Goal: Information Seeking & Learning: Learn about a topic

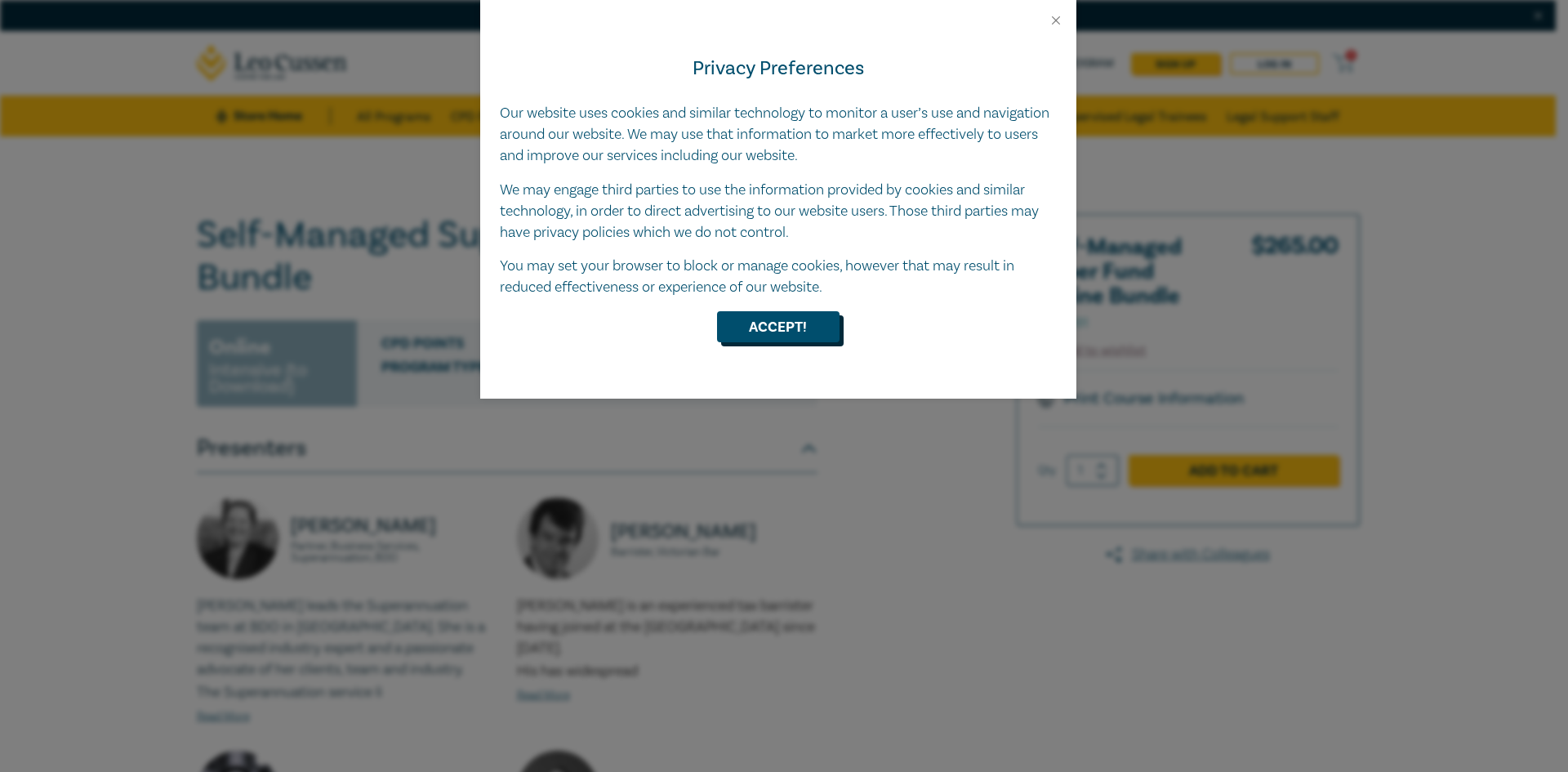
click at [781, 335] on button "Accept!" at bounding box center [778, 326] width 123 height 31
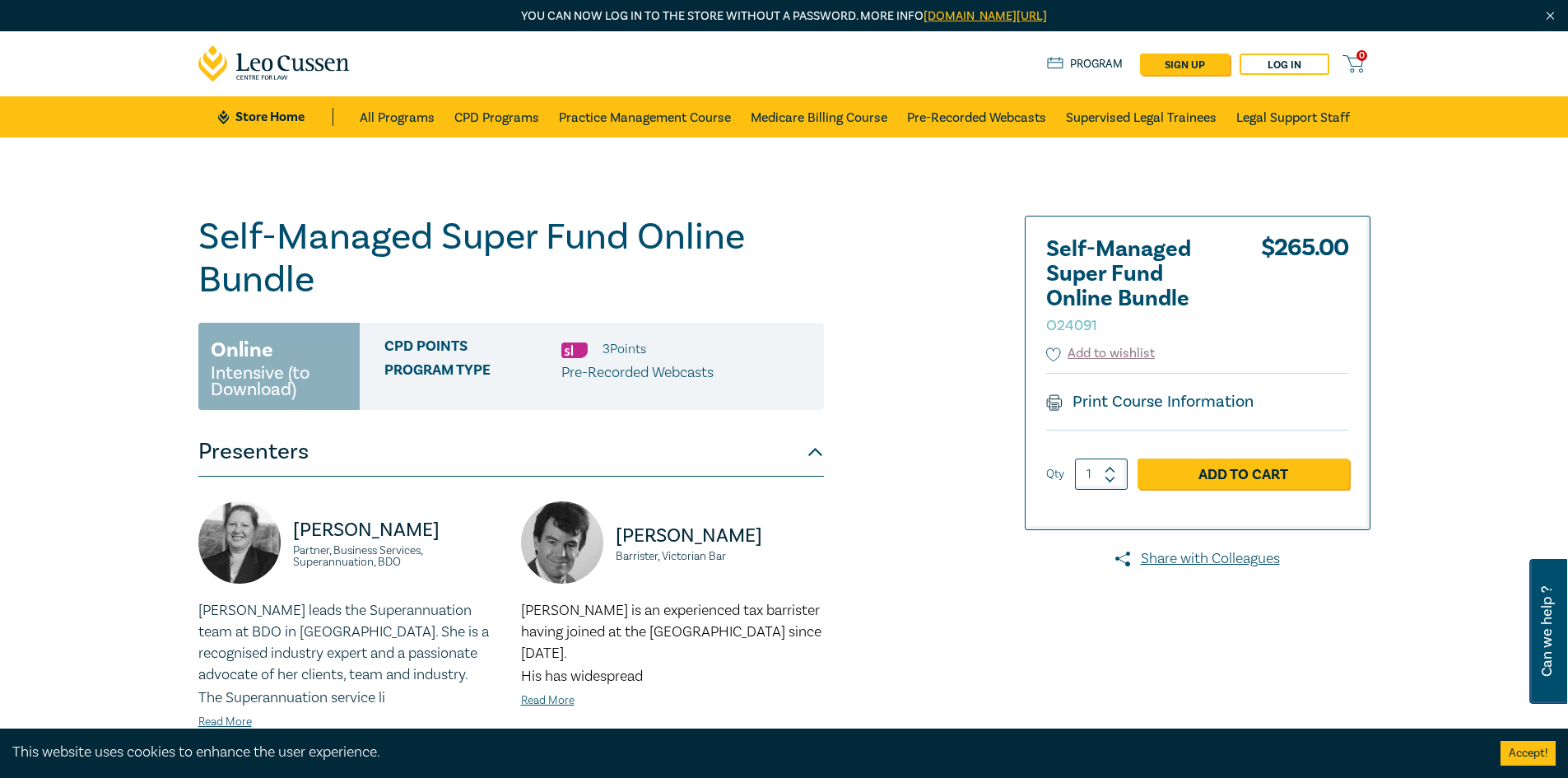
click at [462, 109] on link "CPD Programs" at bounding box center [496, 117] width 84 height 41
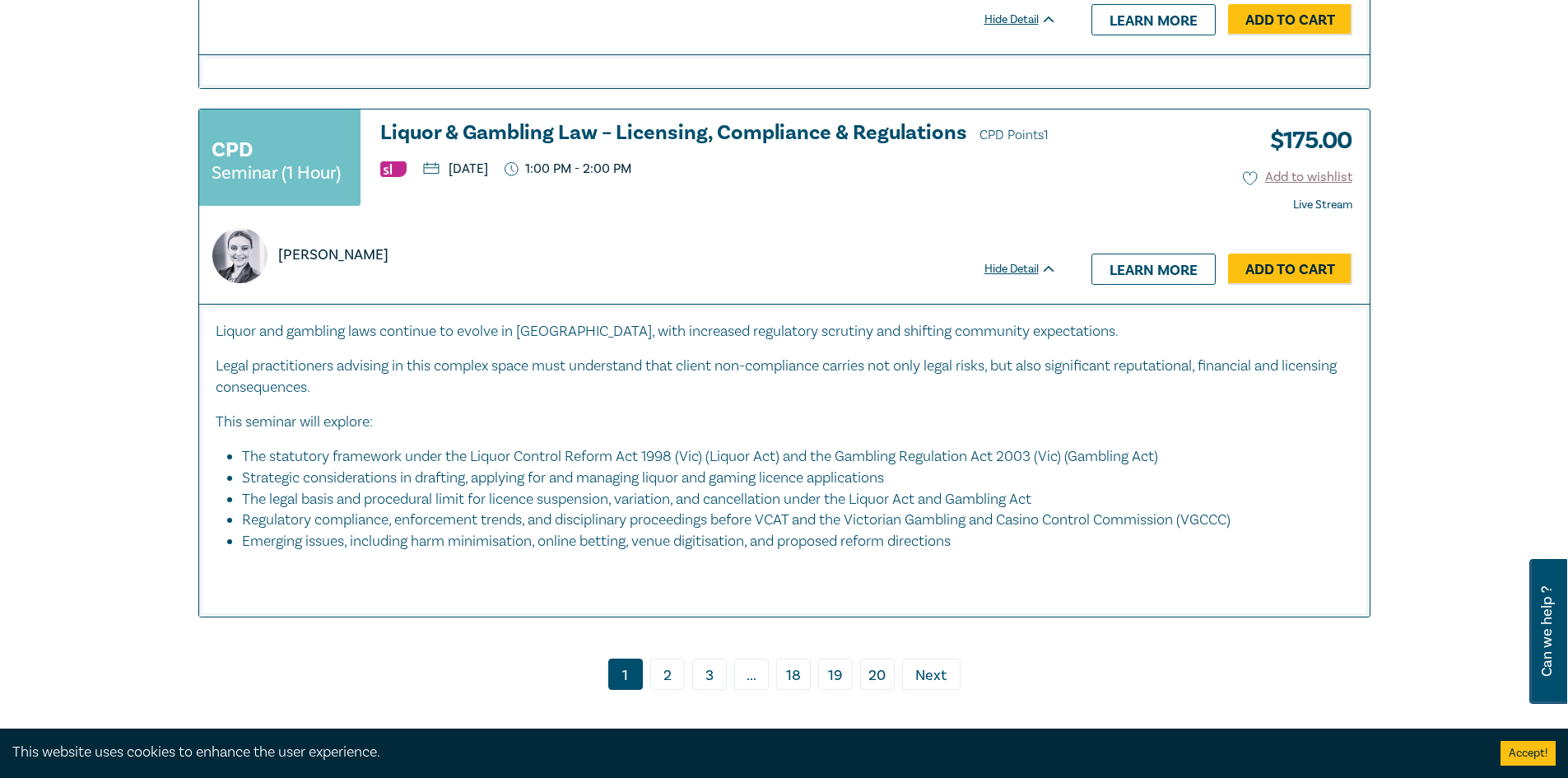
scroll to position [7653, 0]
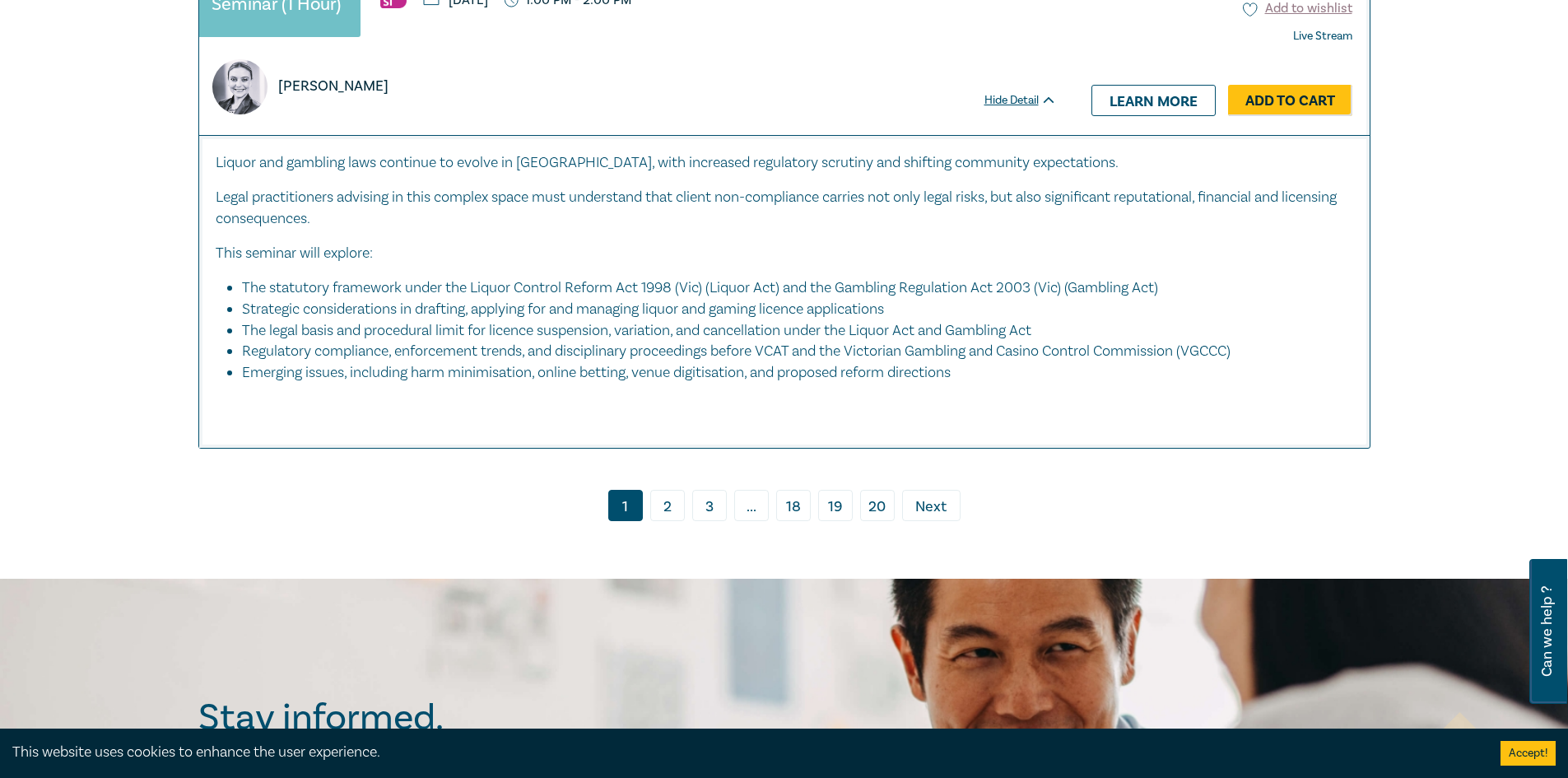
click at [665, 521] on link "2" at bounding box center [668, 505] width 35 height 31
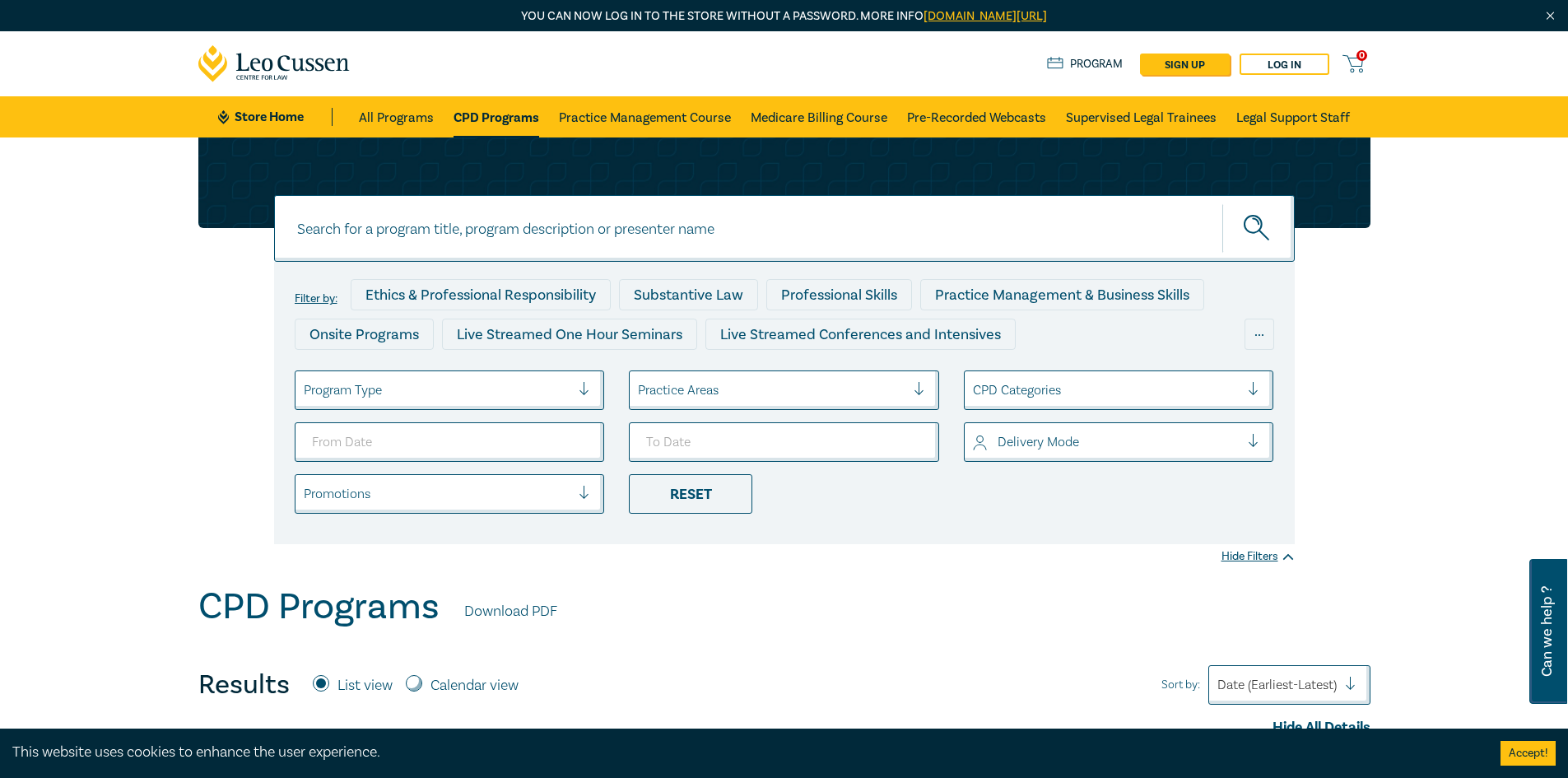
click at [749, 383] on div at bounding box center [772, 390] width 267 height 22
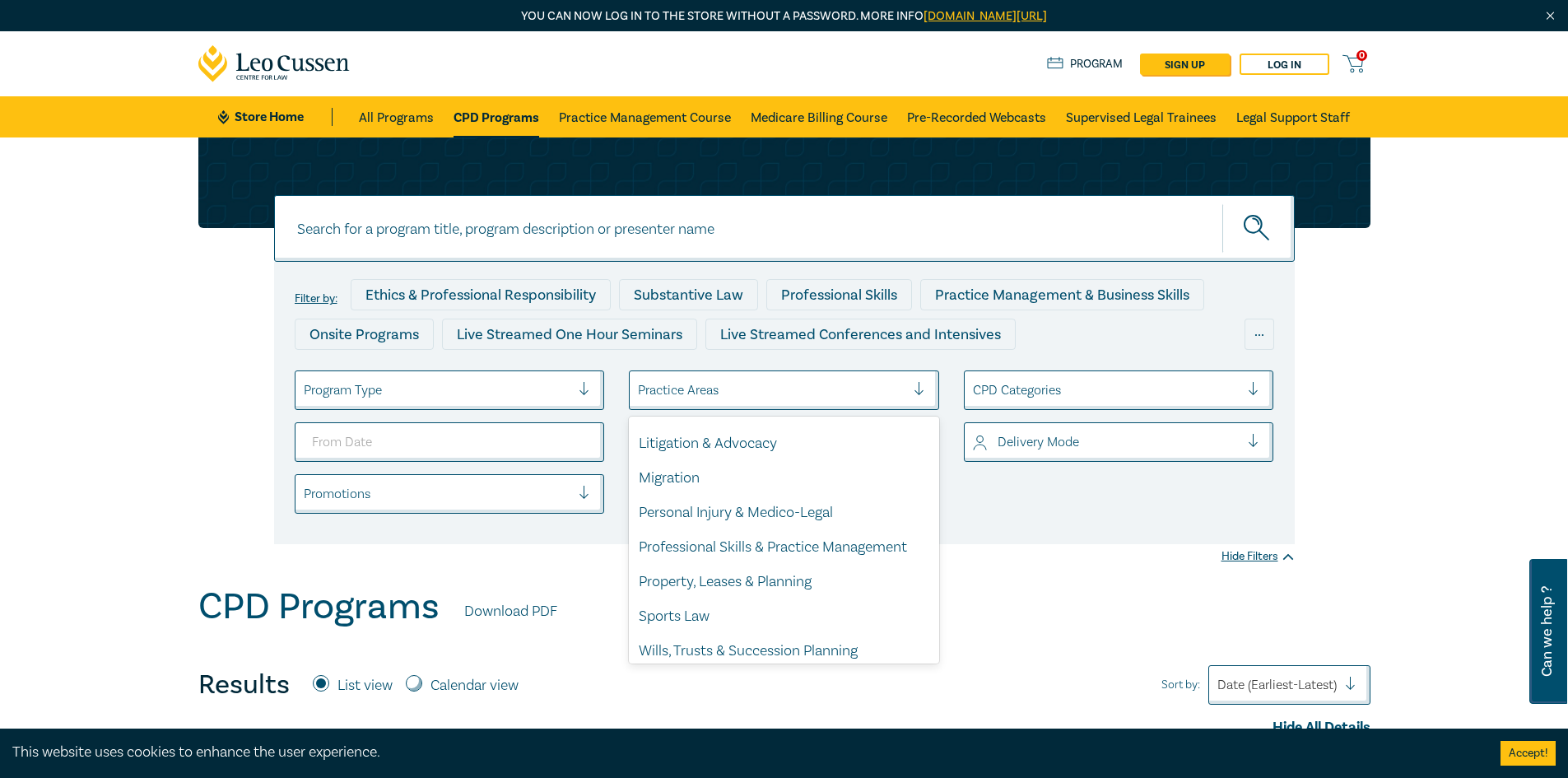
scroll to position [484, 0]
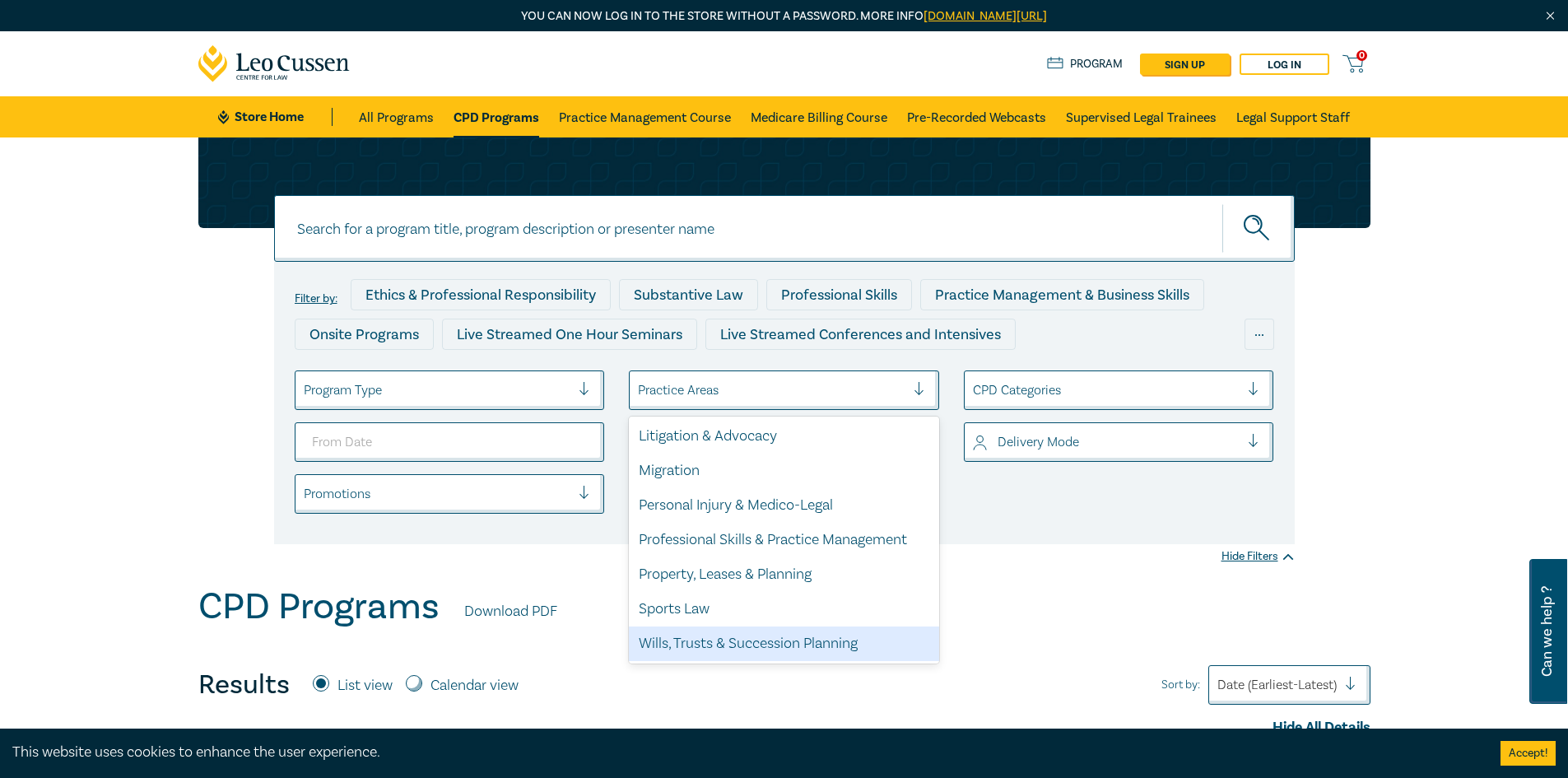
click at [718, 634] on div "Wills, Trusts & Succession Planning" at bounding box center [784, 643] width 311 height 35
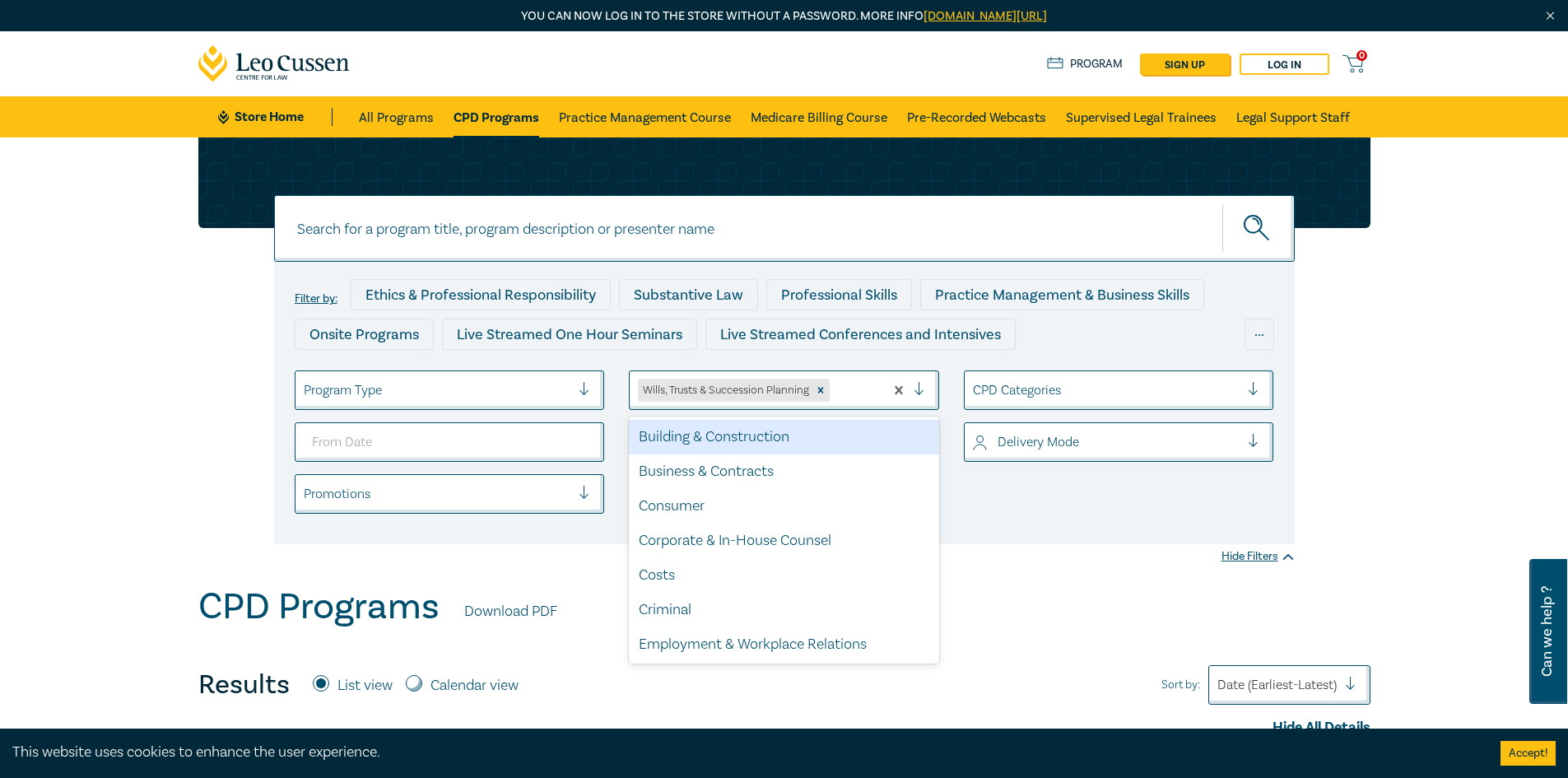
click at [921, 389] on div at bounding box center [926, 390] width 25 height 16
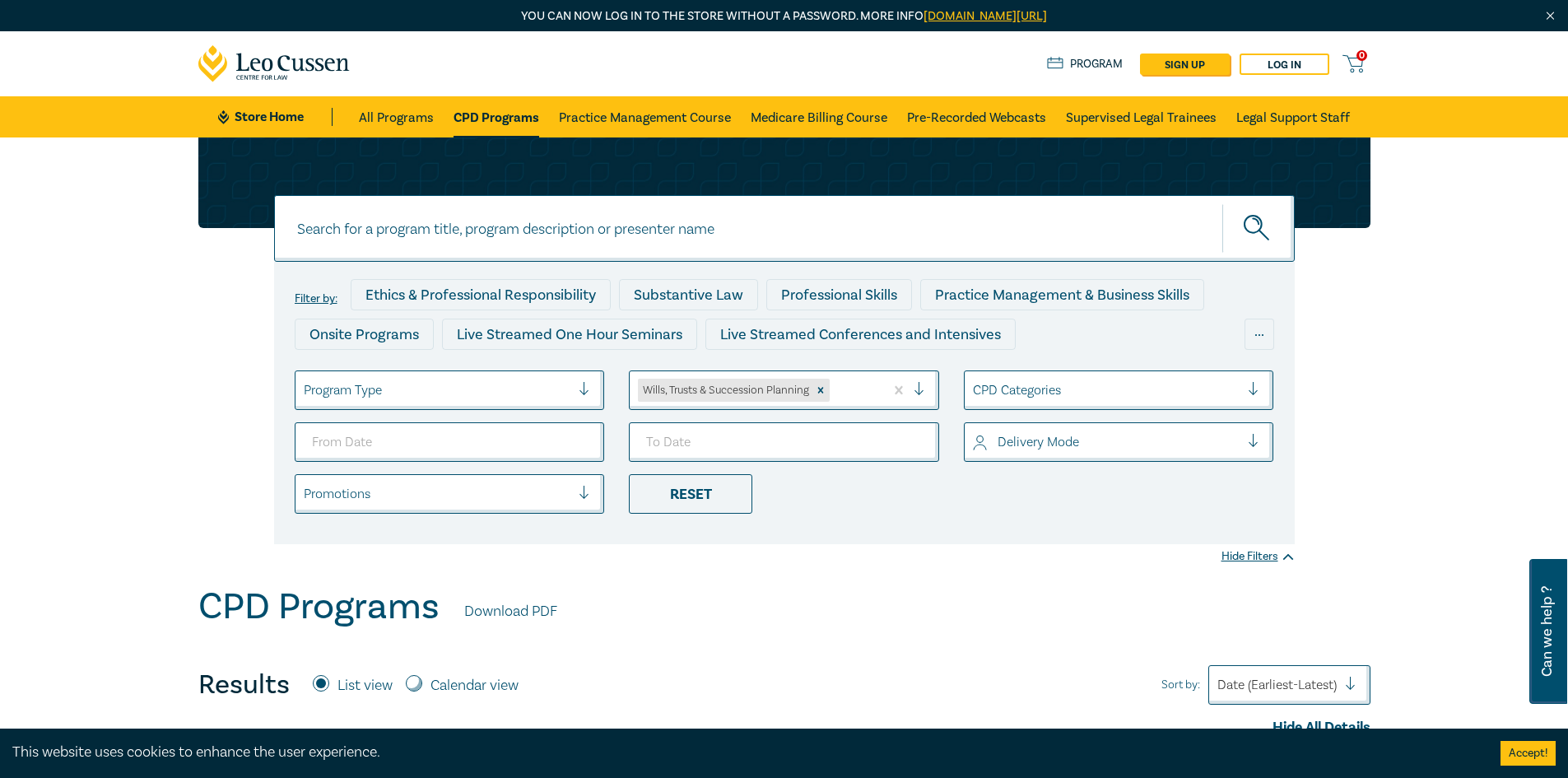
click at [1025, 540] on div "Filter by: Ethics & Professional Responsibility Substantive Law Professional Sk…" at bounding box center [784, 403] width 1021 height 283
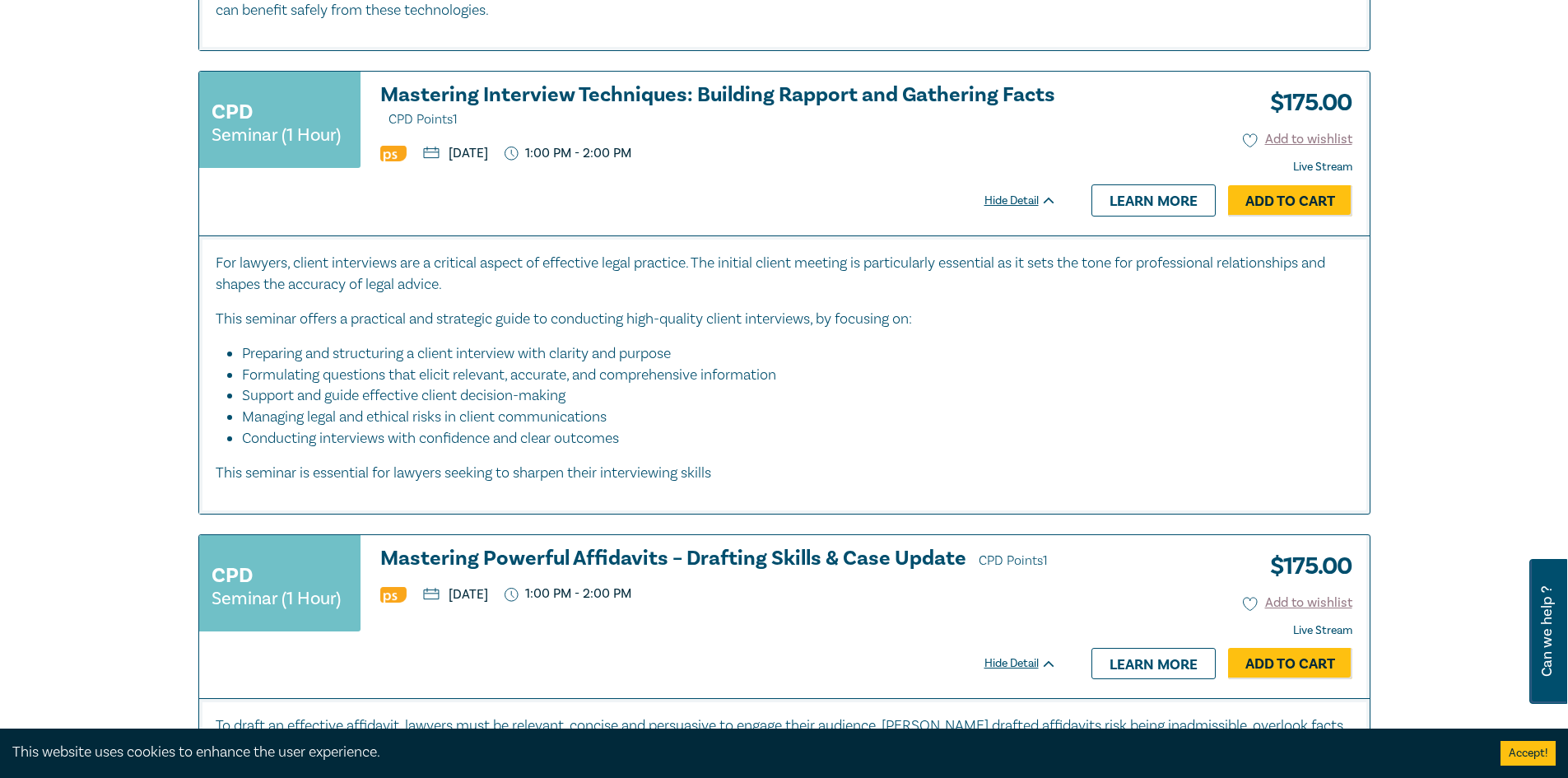
scroll to position [8064, 0]
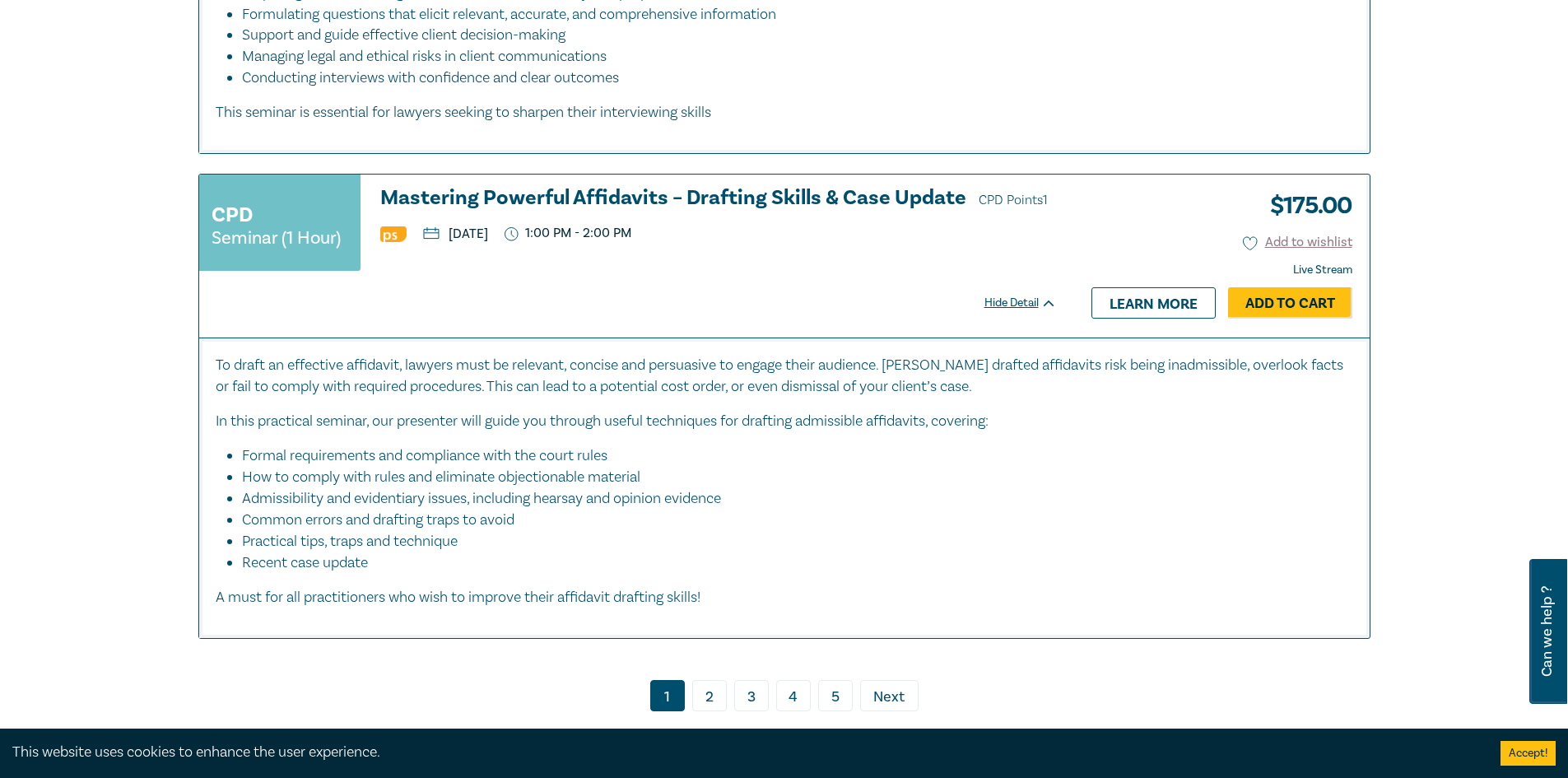
click at [707, 692] on link "2" at bounding box center [709, 695] width 35 height 31
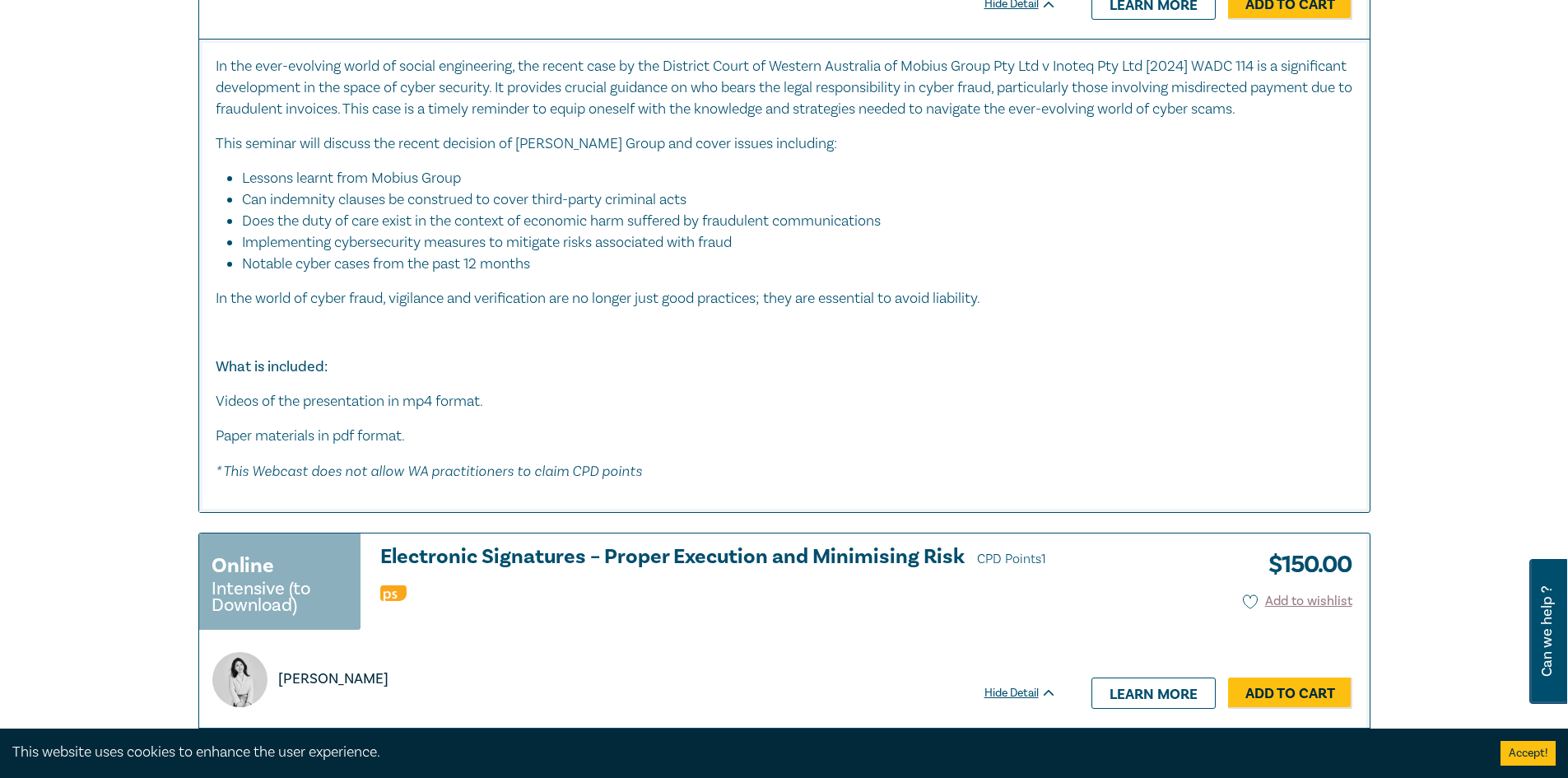
scroll to position [3127, 0]
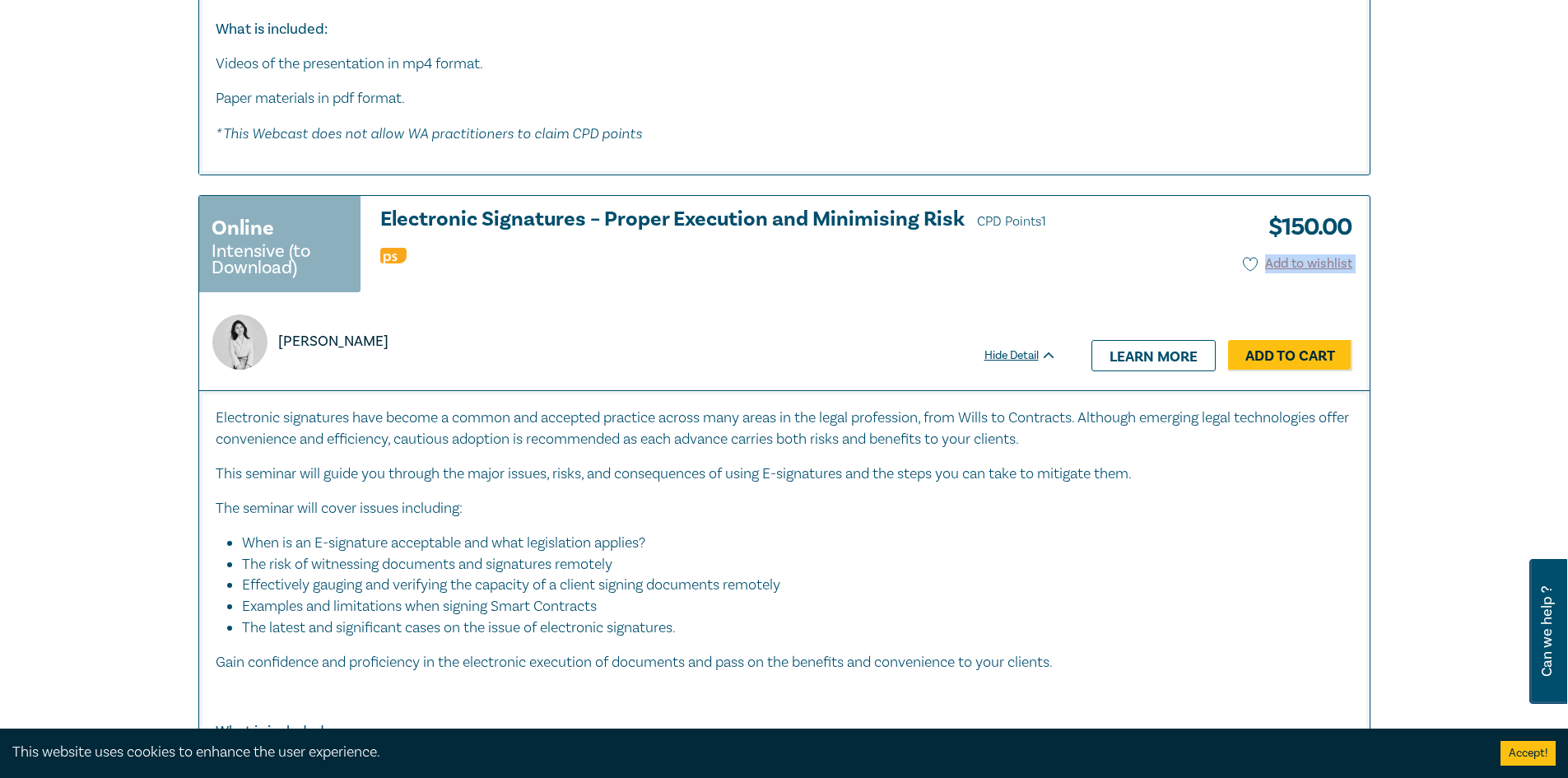
drag, startPoint x: 1567, startPoint y: 261, endPoint x: 1566, endPoint y: 328, distance: 67.0
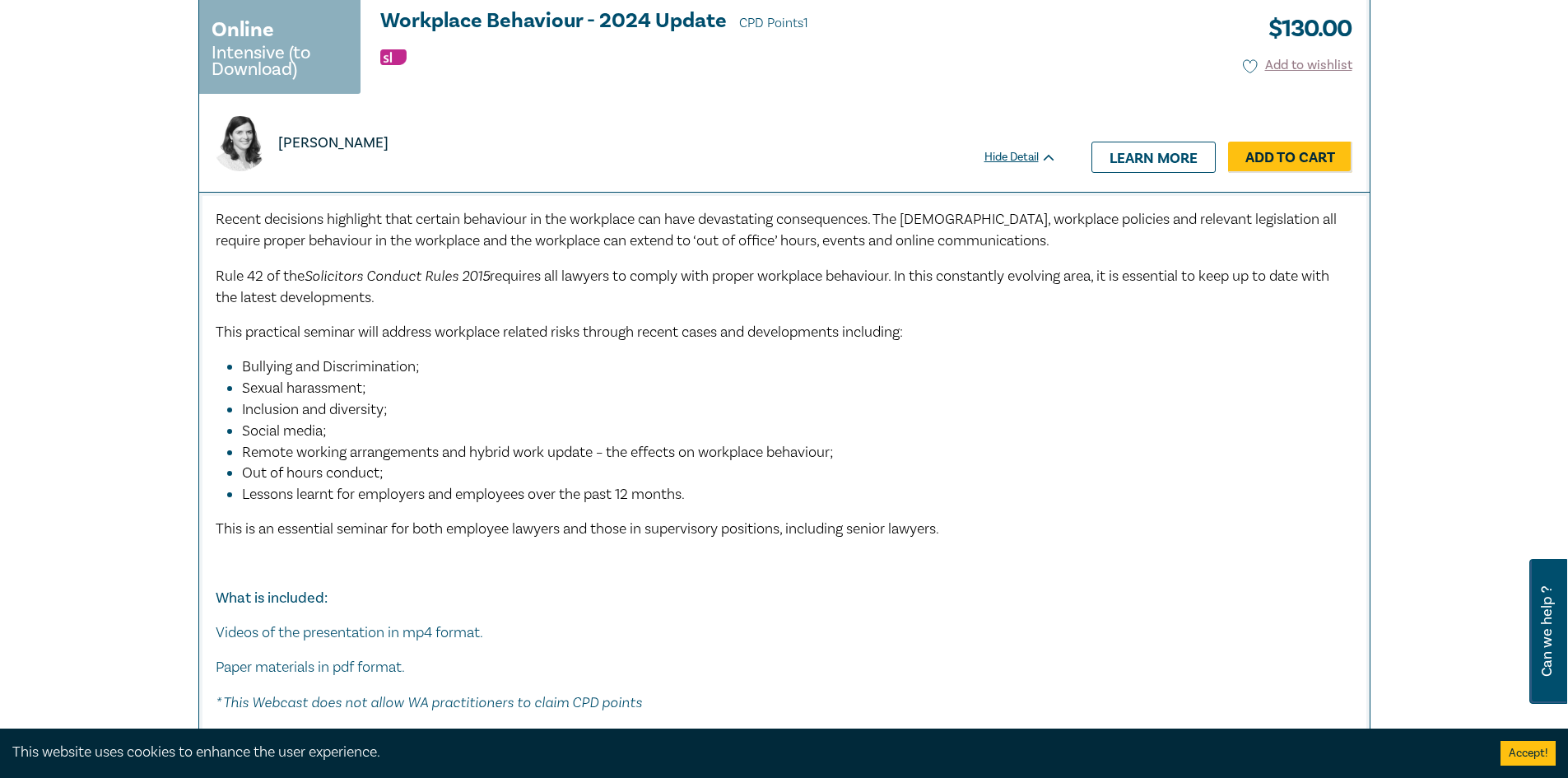
scroll to position [9096, 0]
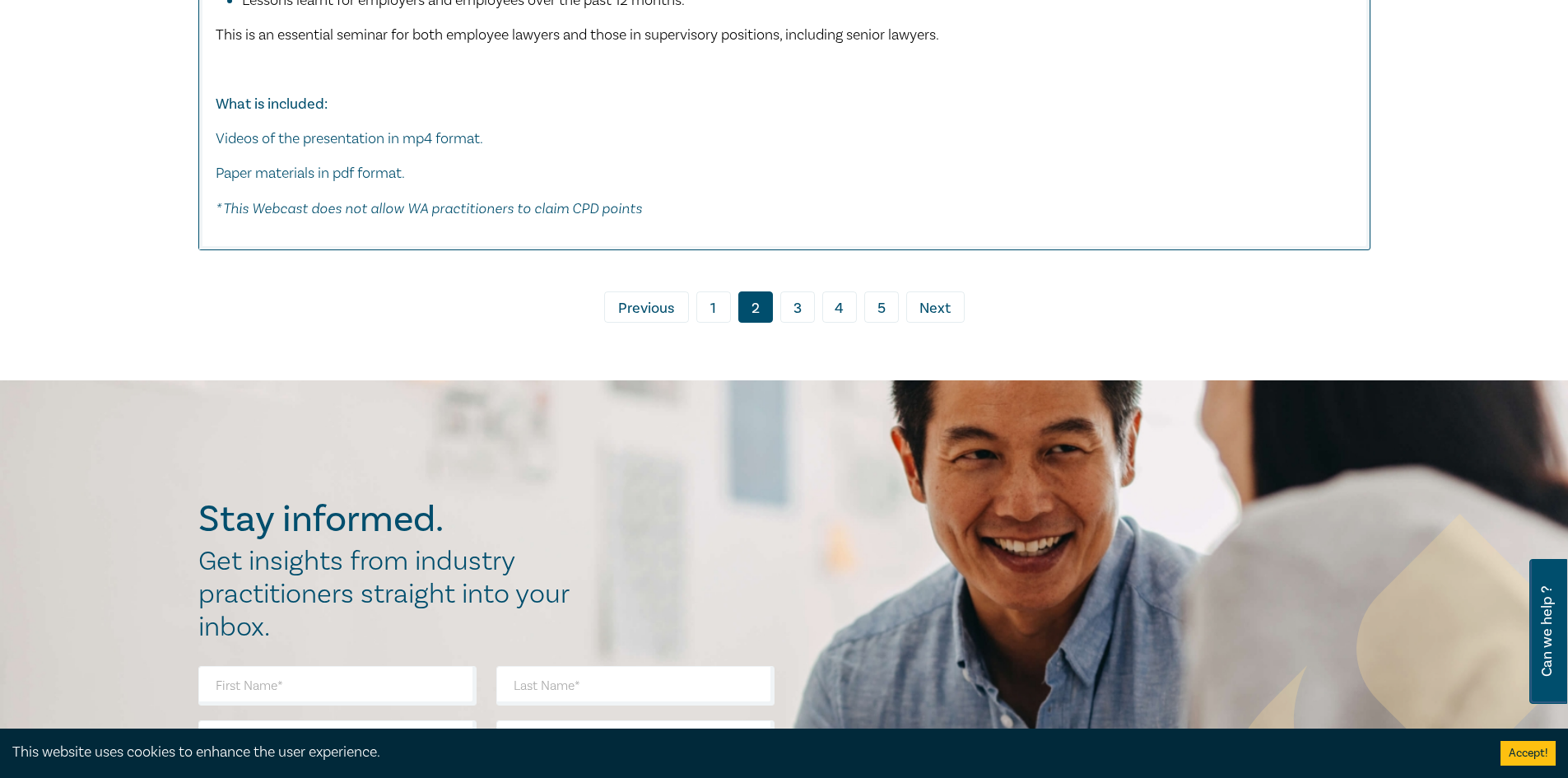
click at [704, 322] on link "1" at bounding box center [714, 307] width 35 height 31
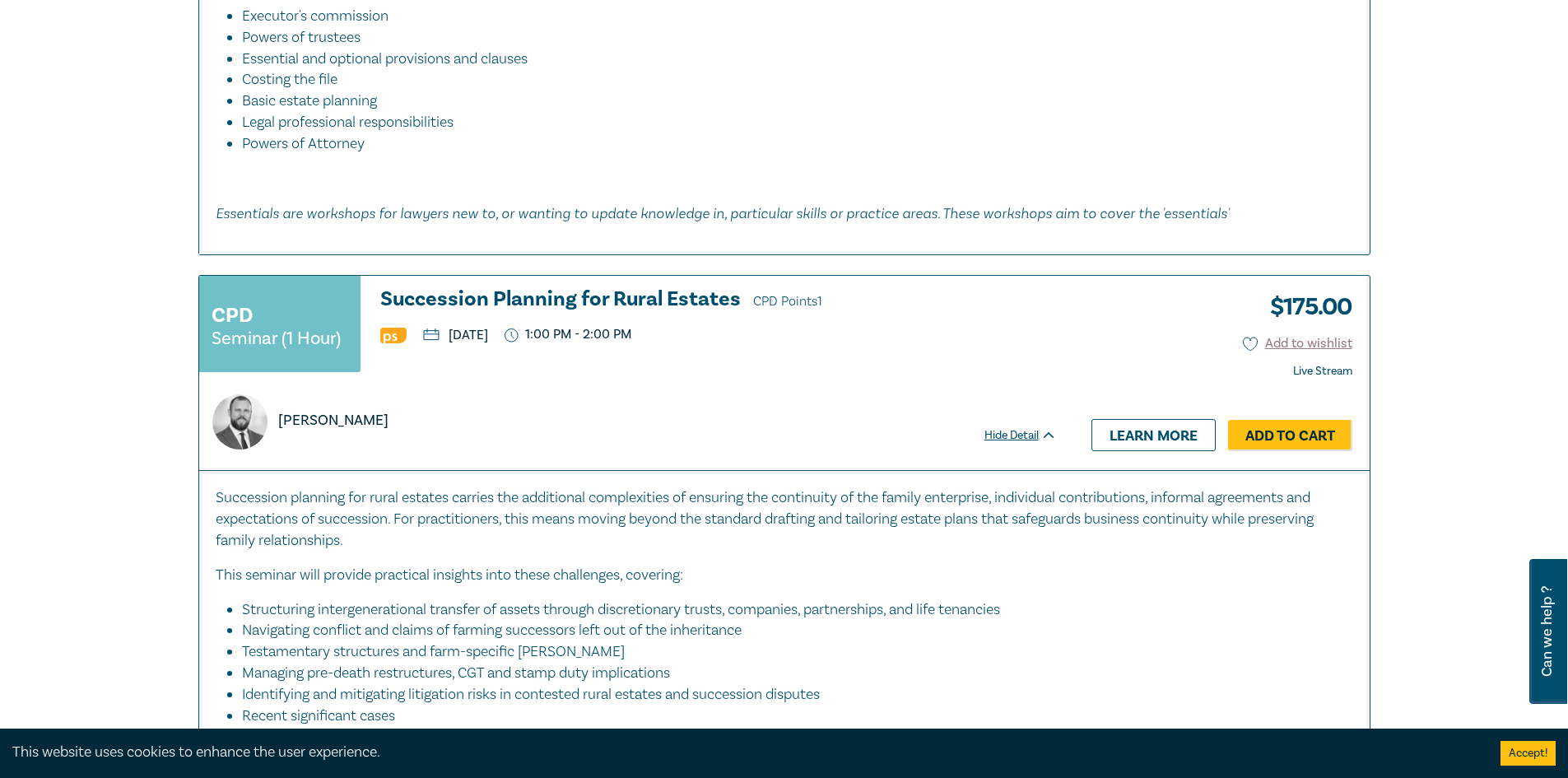
scroll to position [2551, 0]
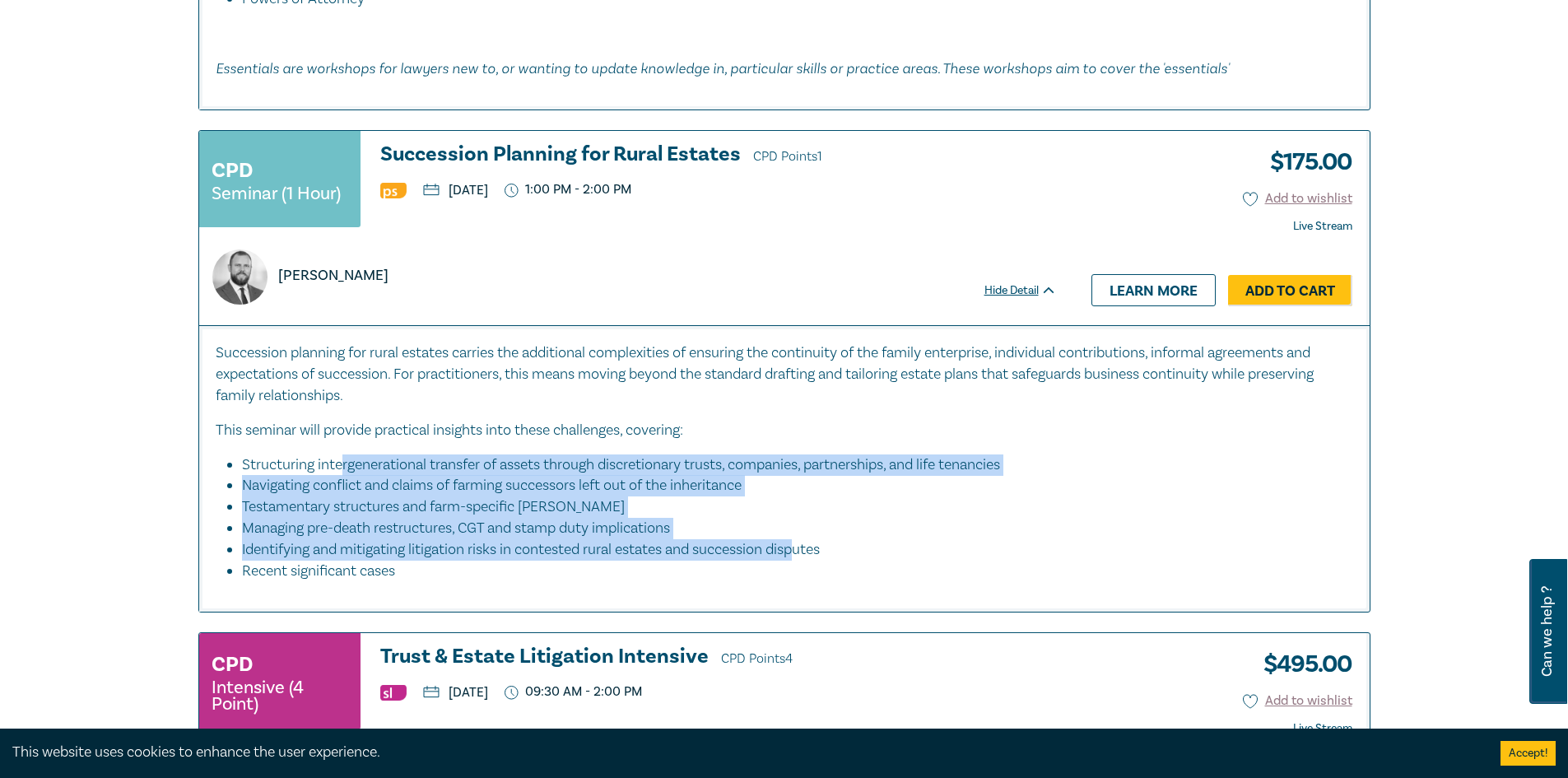
drag, startPoint x: 347, startPoint y: 457, endPoint x: 805, endPoint y: 559, distance: 469.2
click at [805, 559] on ul "Structuring intergenerational transfer of assets through discretionary trusts, …" at bounding box center [784, 518] width 1137 height 127
click at [805, 559] on li "Identifying and mitigating litigation risks in contested rural estates and succ…" at bounding box center [790, 550] width 1095 height 22
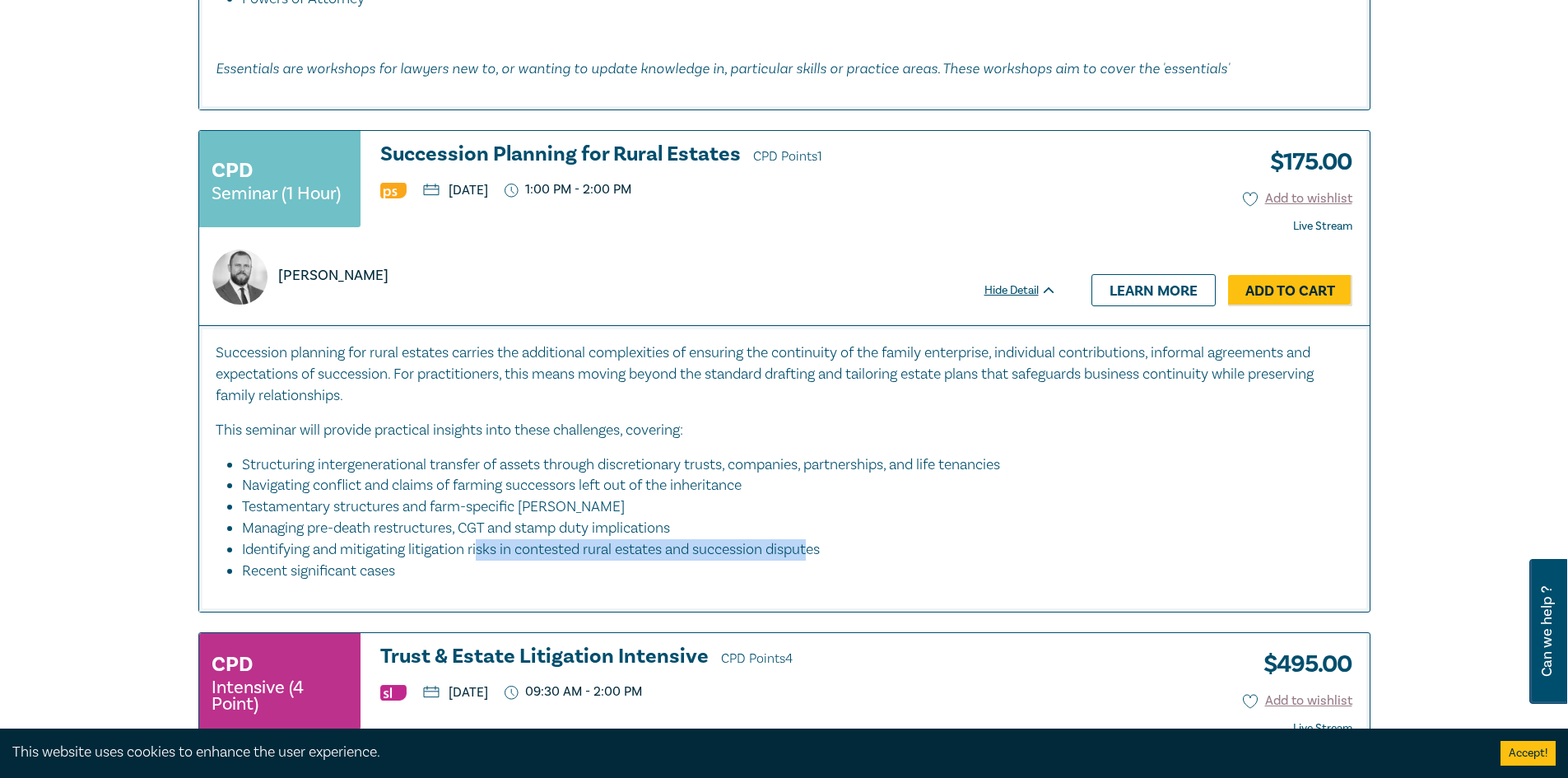
drag, startPoint x: 820, startPoint y: 560, endPoint x: 481, endPoint y: 541, distance: 339.5
click at [481, 541] on li "Identifying and mitigating litigation risks in contested rural estates and succ…" at bounding box center [790, 550] width 1095 height 22
drag, startPoint x: 432, startPoint y: 575, endPoint x: 430, endPoint y: 506, distance: 69.0
click at [222, 441] on div "Succession planning for rural estates carries the additional complexities of en…" at bounding box center [784, 462] width 1137 height 240
click at [431, 506] on li "Testamentary structures and farm-specific Wills" at bounding box center [790, 507] width 1095 height 22
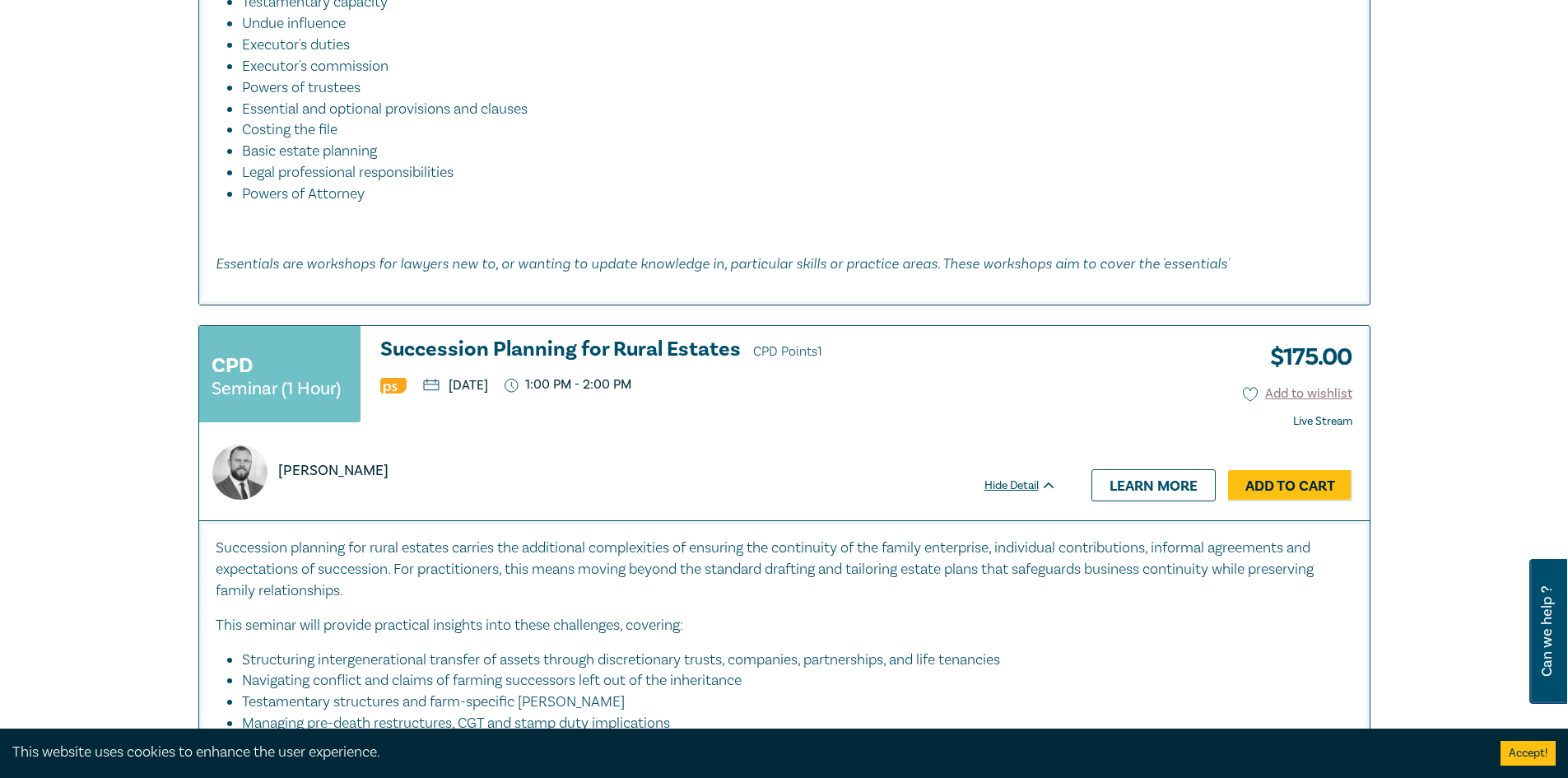
scroll to position [0, 0]
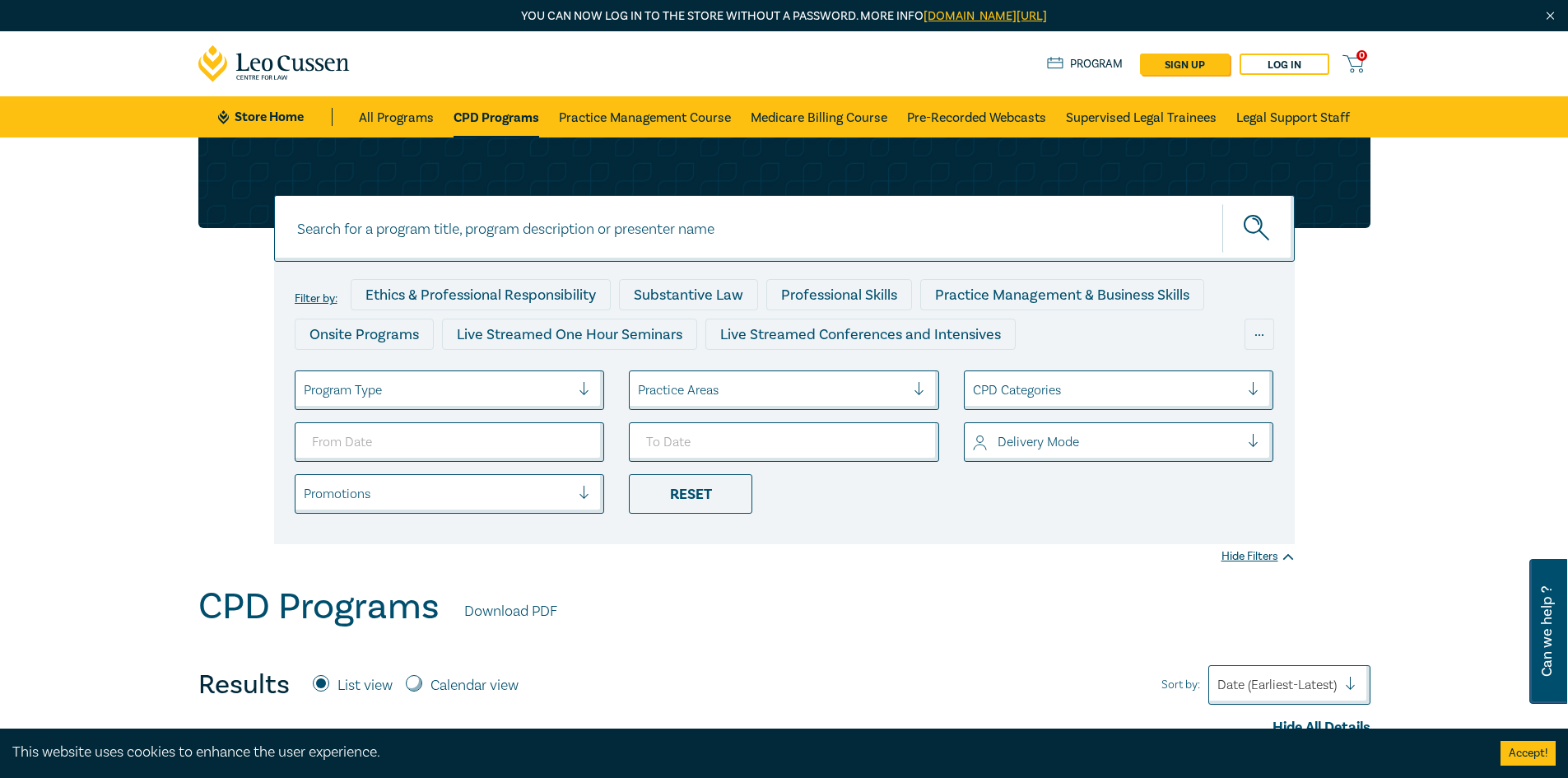
click at [700, 389] on div at bounding box center [772, 390] width 267 height 22
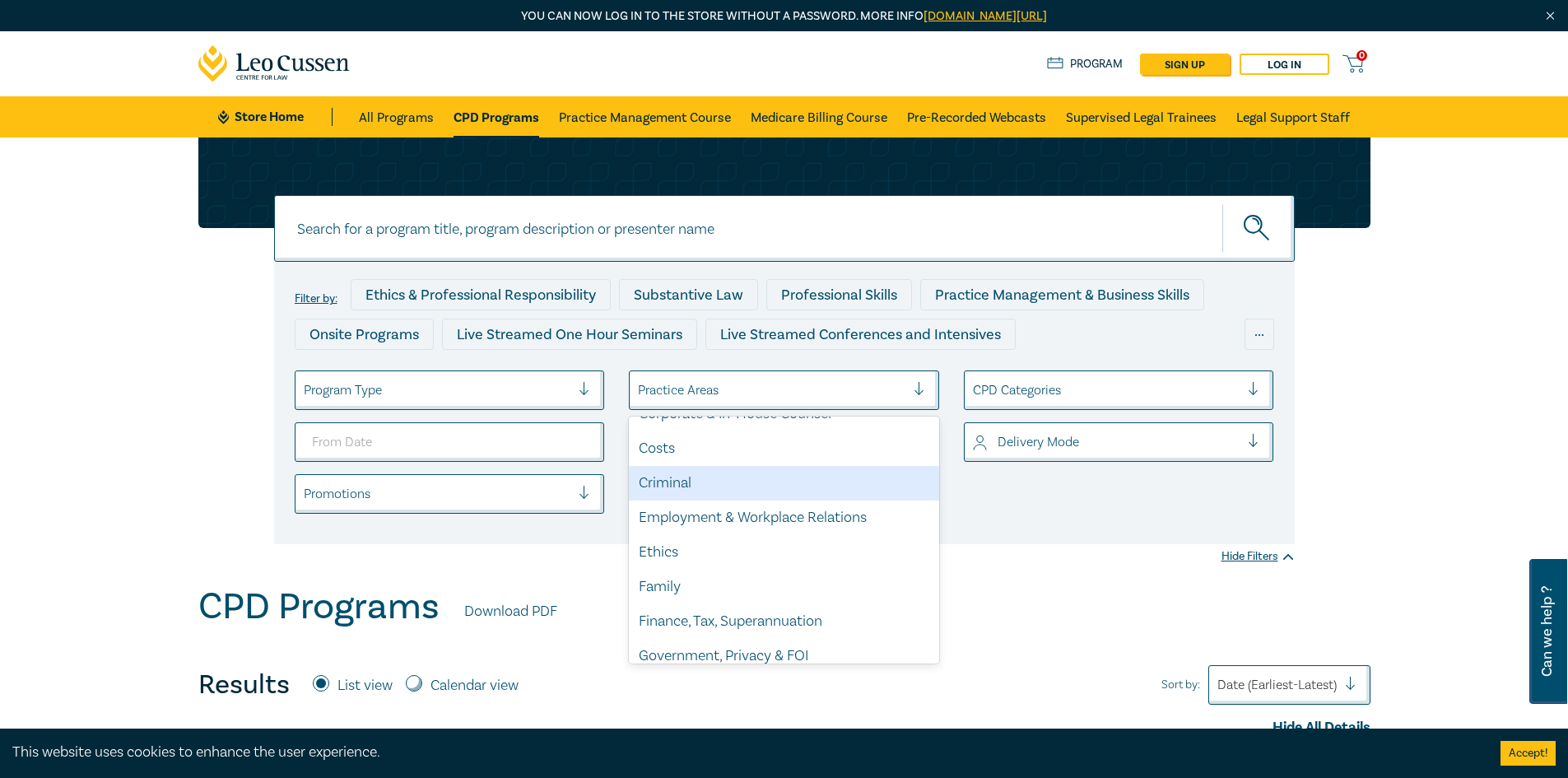
scroll to position [164, 0]
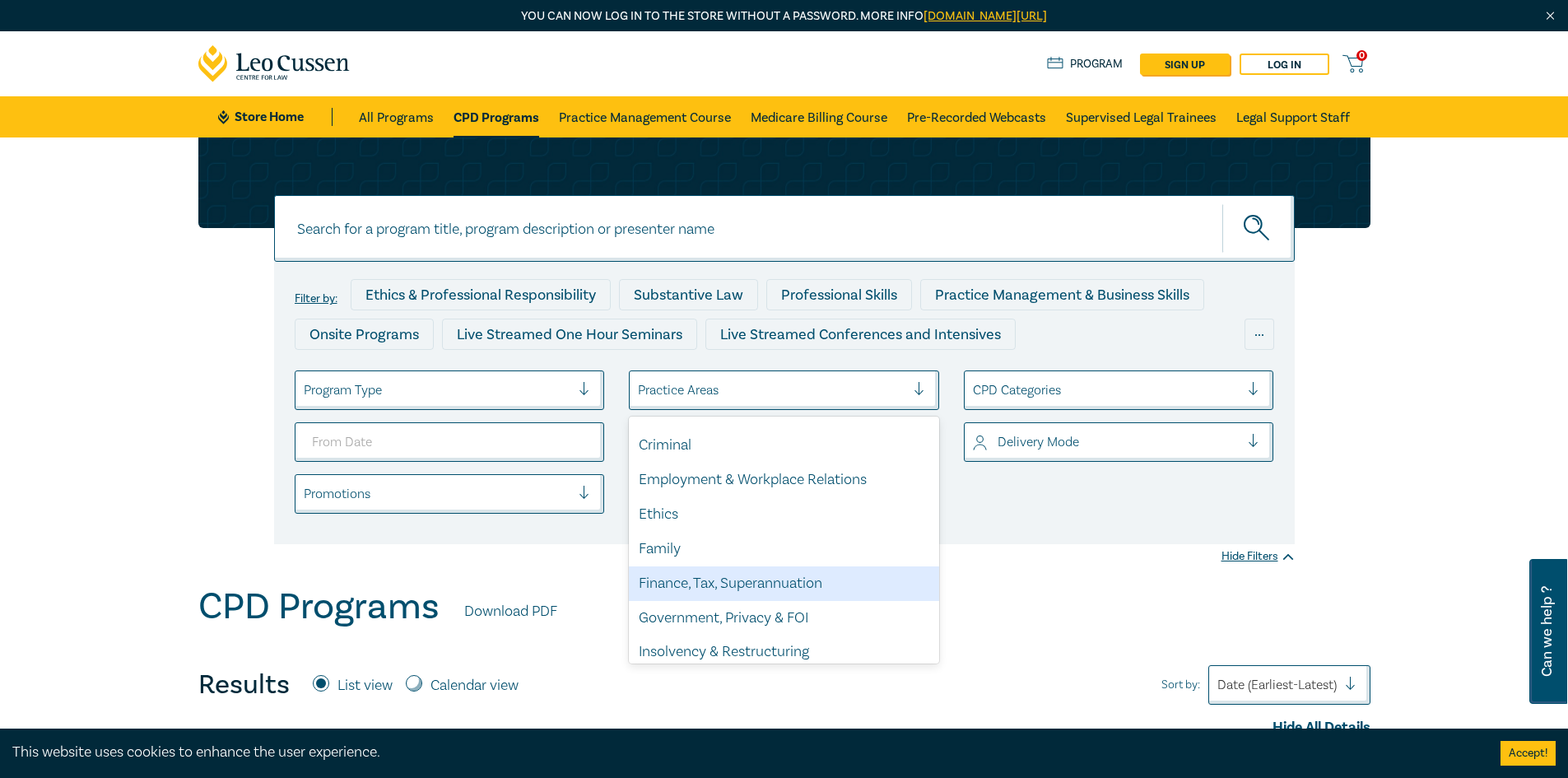
click at [743, 572] on div "Finance, Tax, Superannuation" at bounding box center [784, 583] width 311 height 35
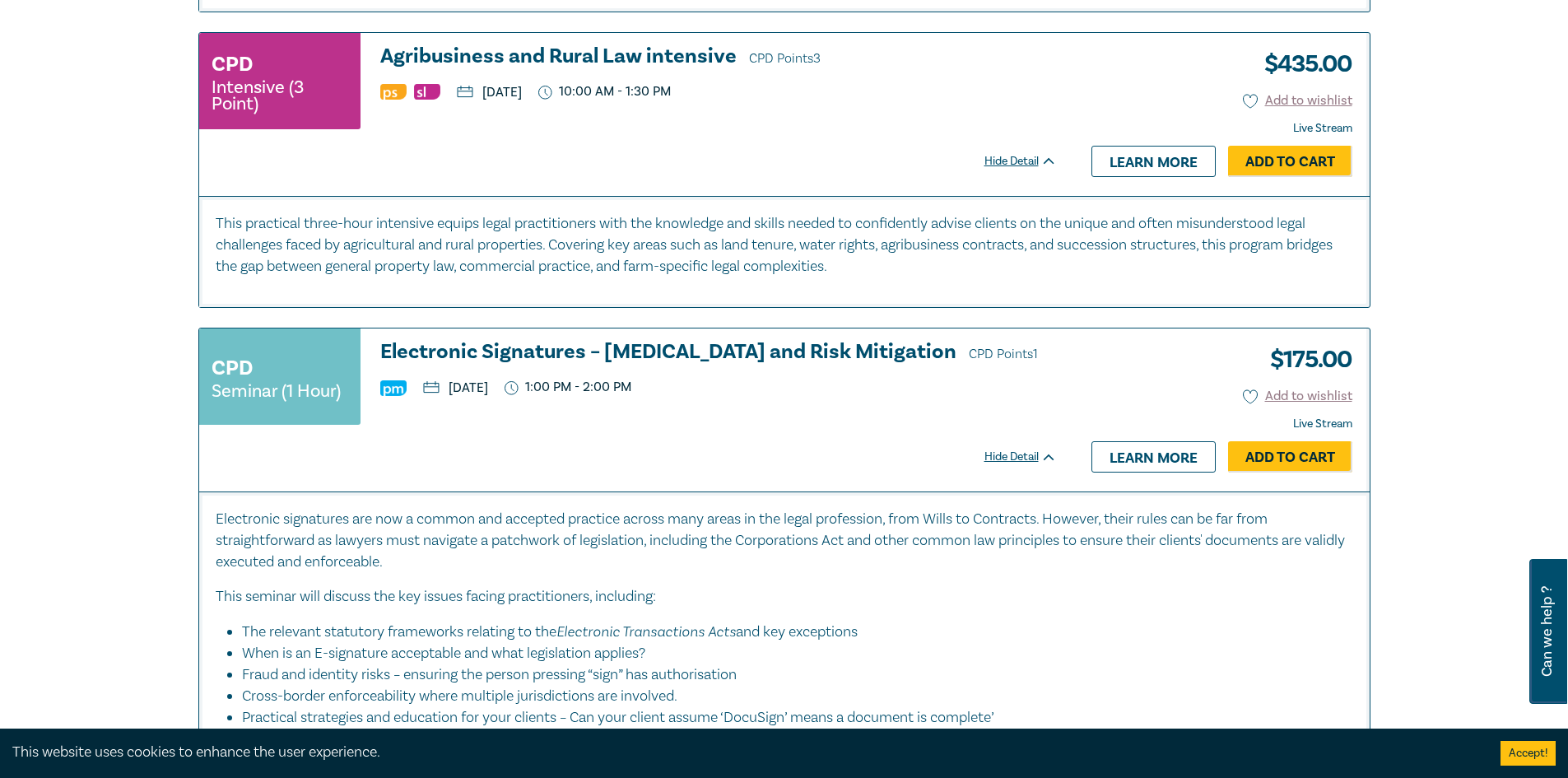
scroll to position [4856, 0]
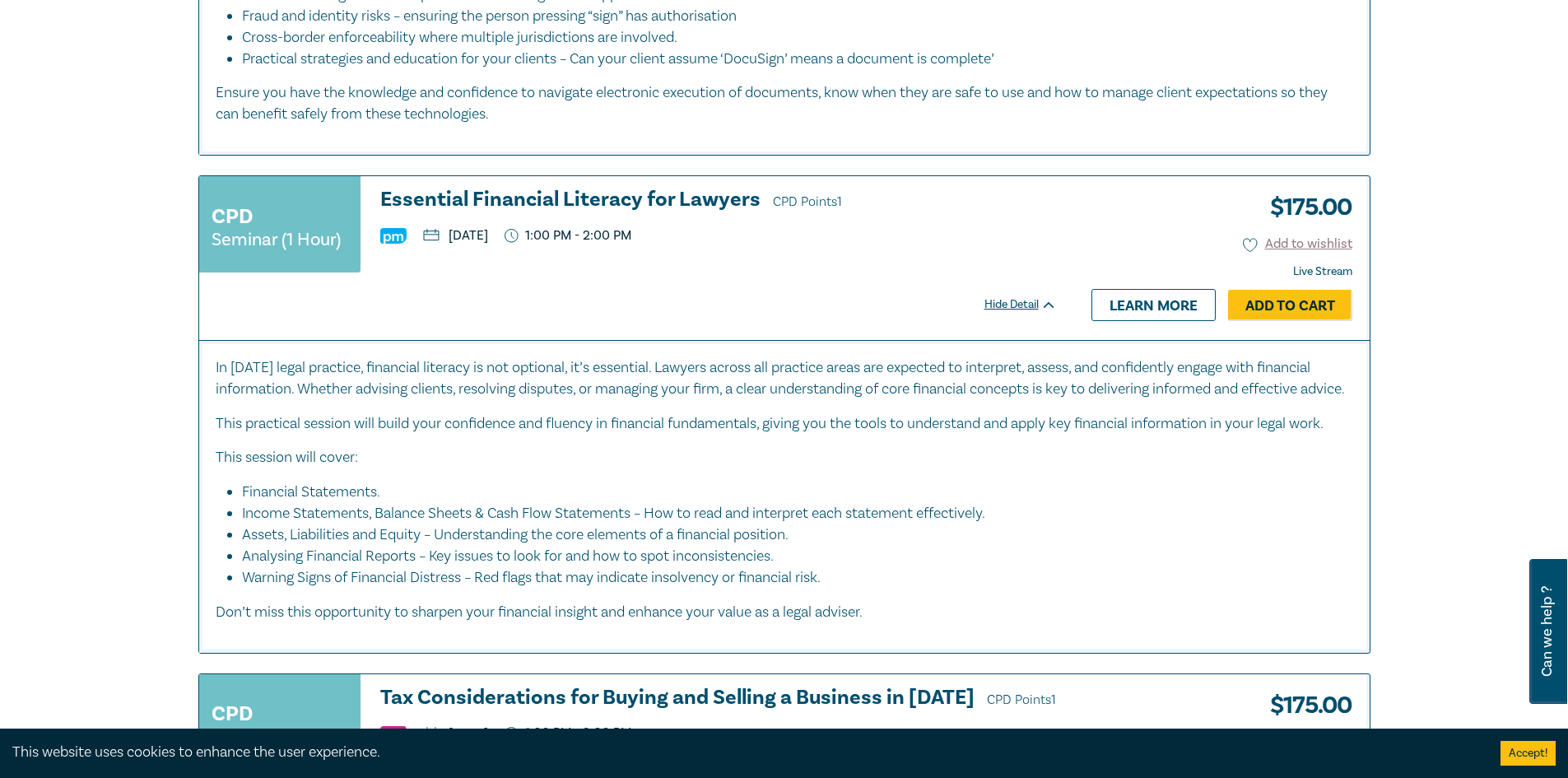
drag, startPoint x: 904, startPoint y: 637, endPoint x: 180, endPoint y: 360, distance: 775.2
click at [338, 391] on p "In today’s legal practice, financial literacy is not optional, it’s essential. …" at bounding box center [784, 379] width 1137 height 43
drag, startPoint x: 489, startPoint y: 203, endPoint x: 408, endPoint y: 285, distance: 115.3
click at [408, 285] on div at bounding box center [628, 284] width 858 height 20
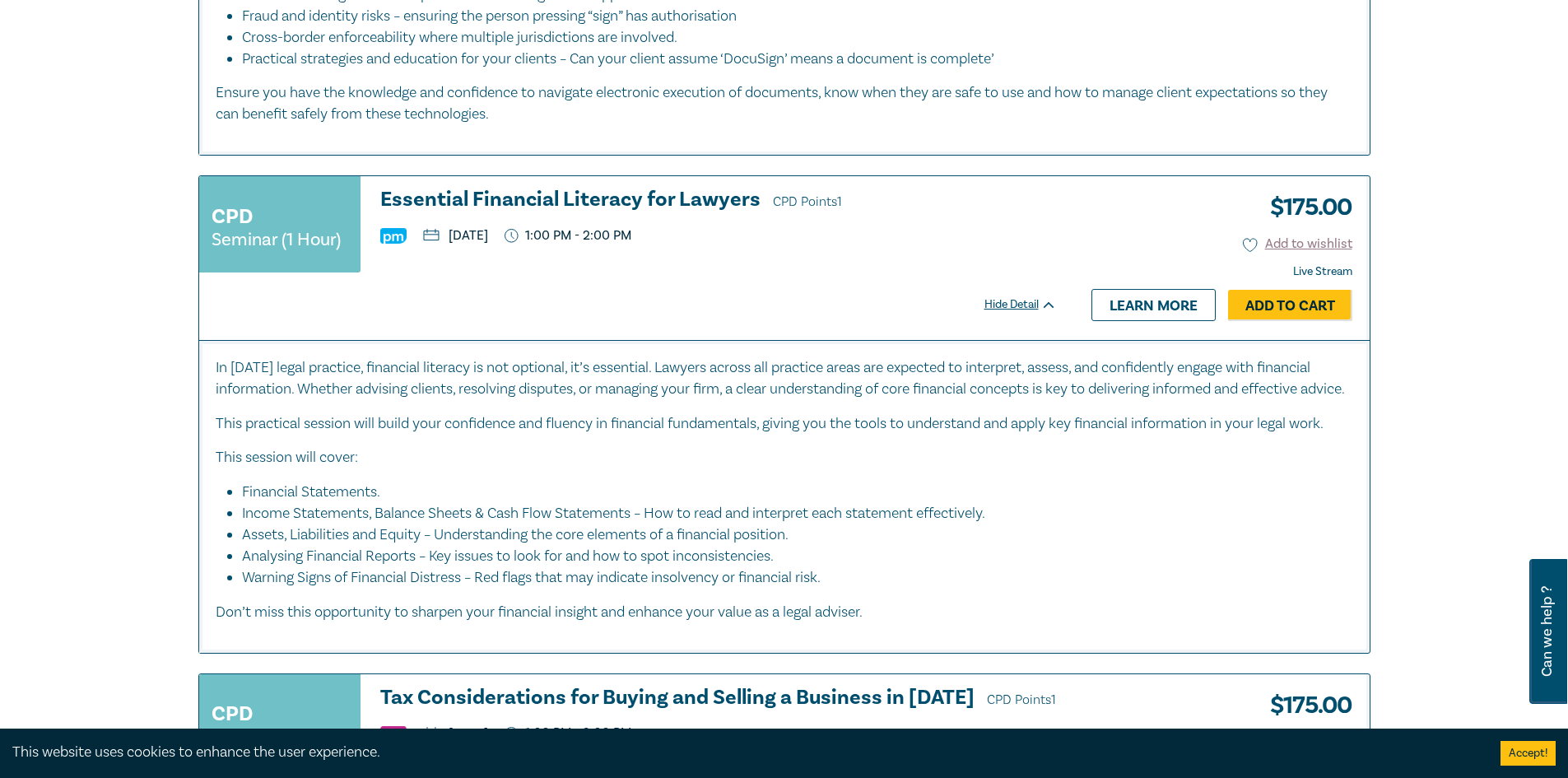
click at [434, 200] on h3 "Essential Financial Literacy for Lawyers CPD Points 1" at bounding box center [719, 201] width 677 height 25
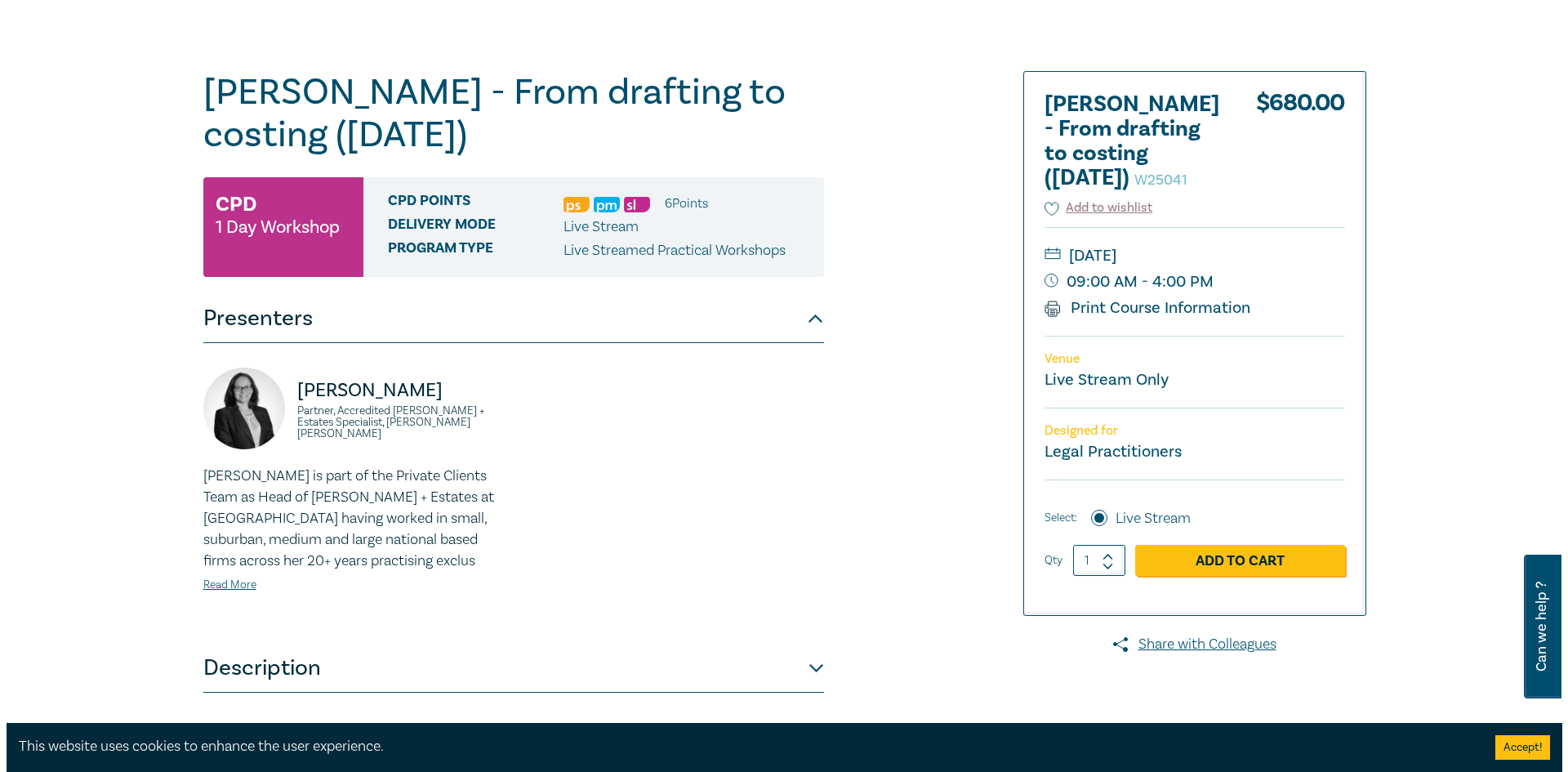
scroll to position [409, 0]
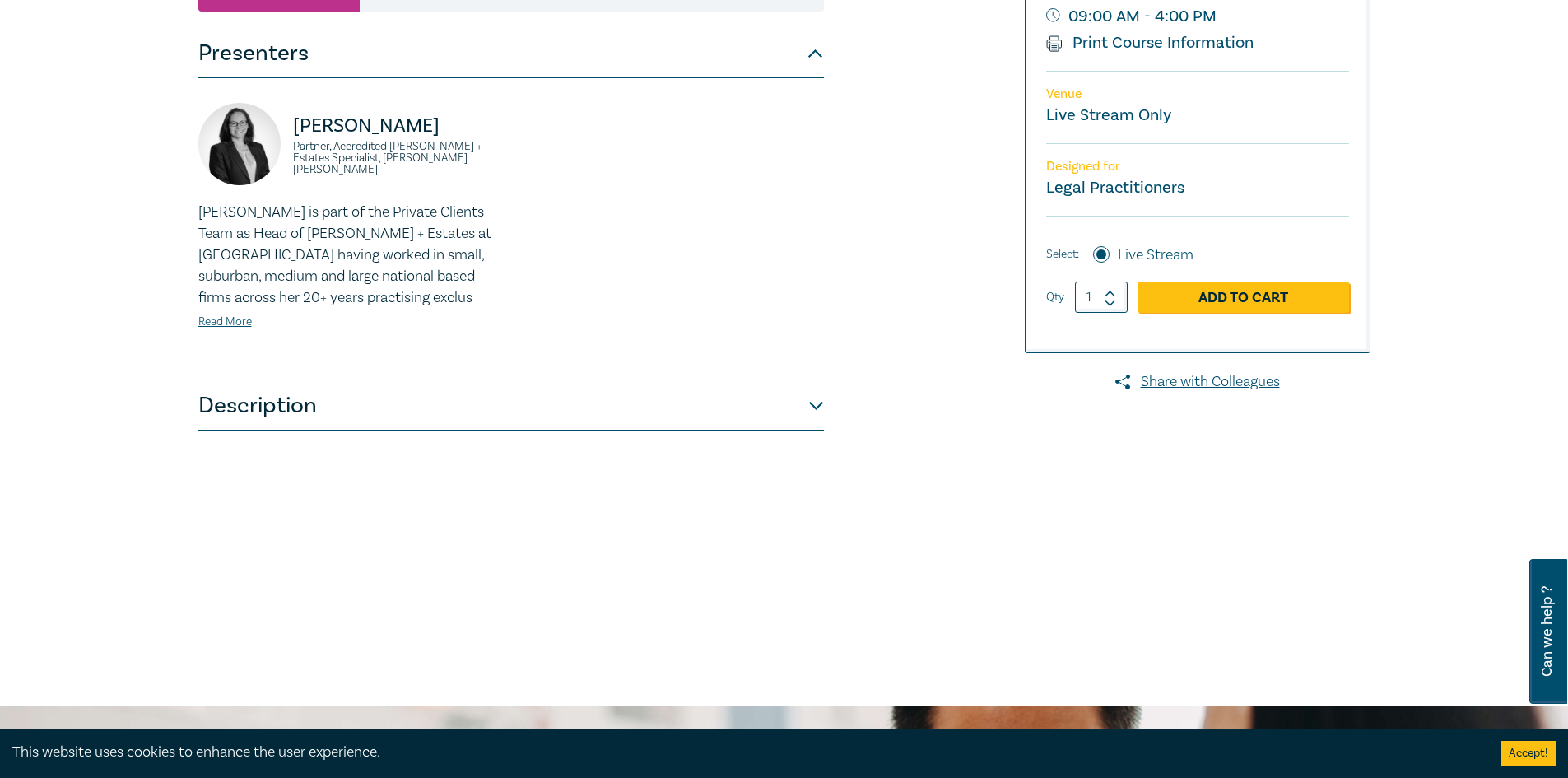
click at [235, 319] on link "Read More" at bounding box center [225, 321] width 54 height 15
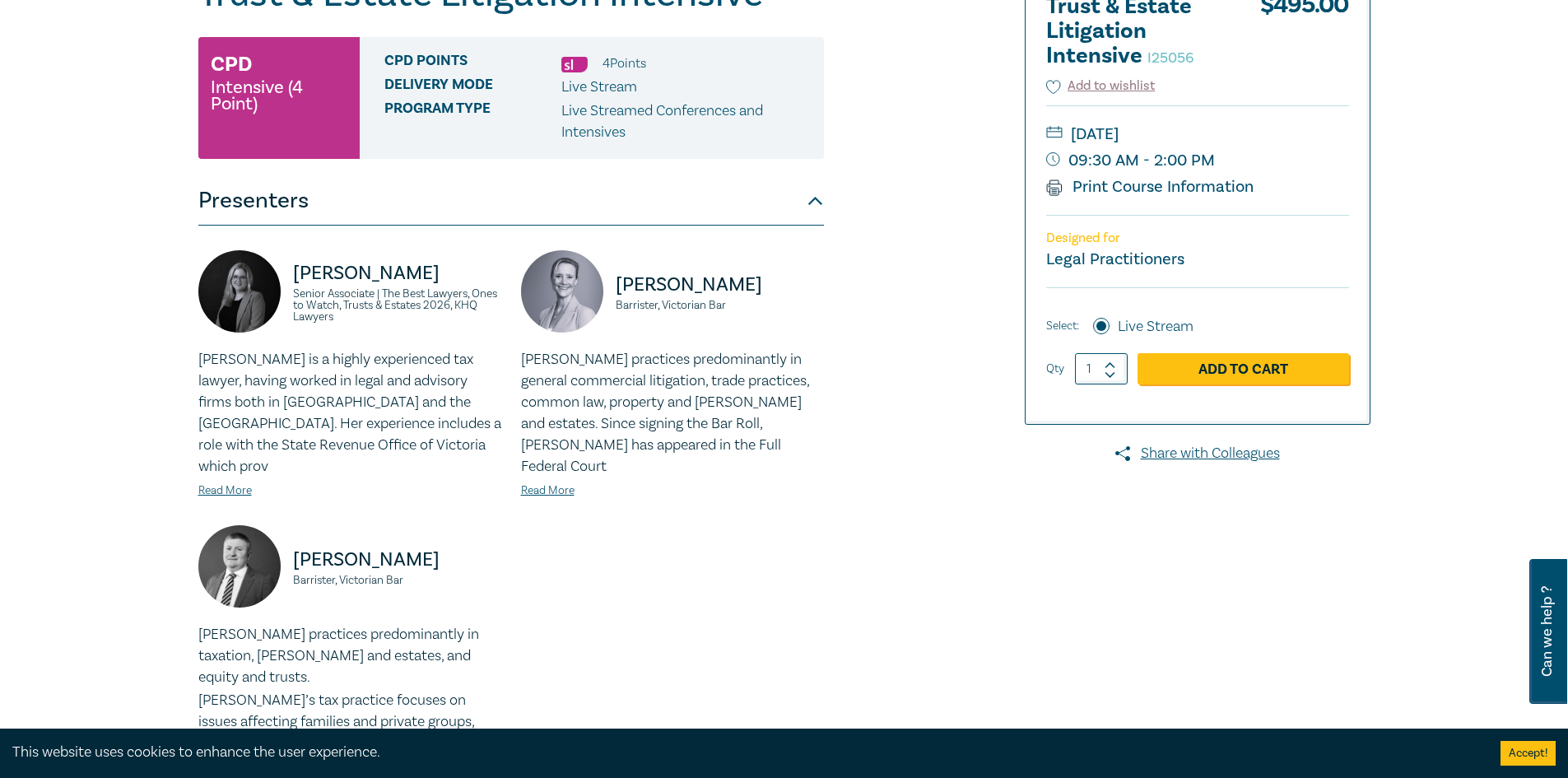
scroll to position [576, 0]
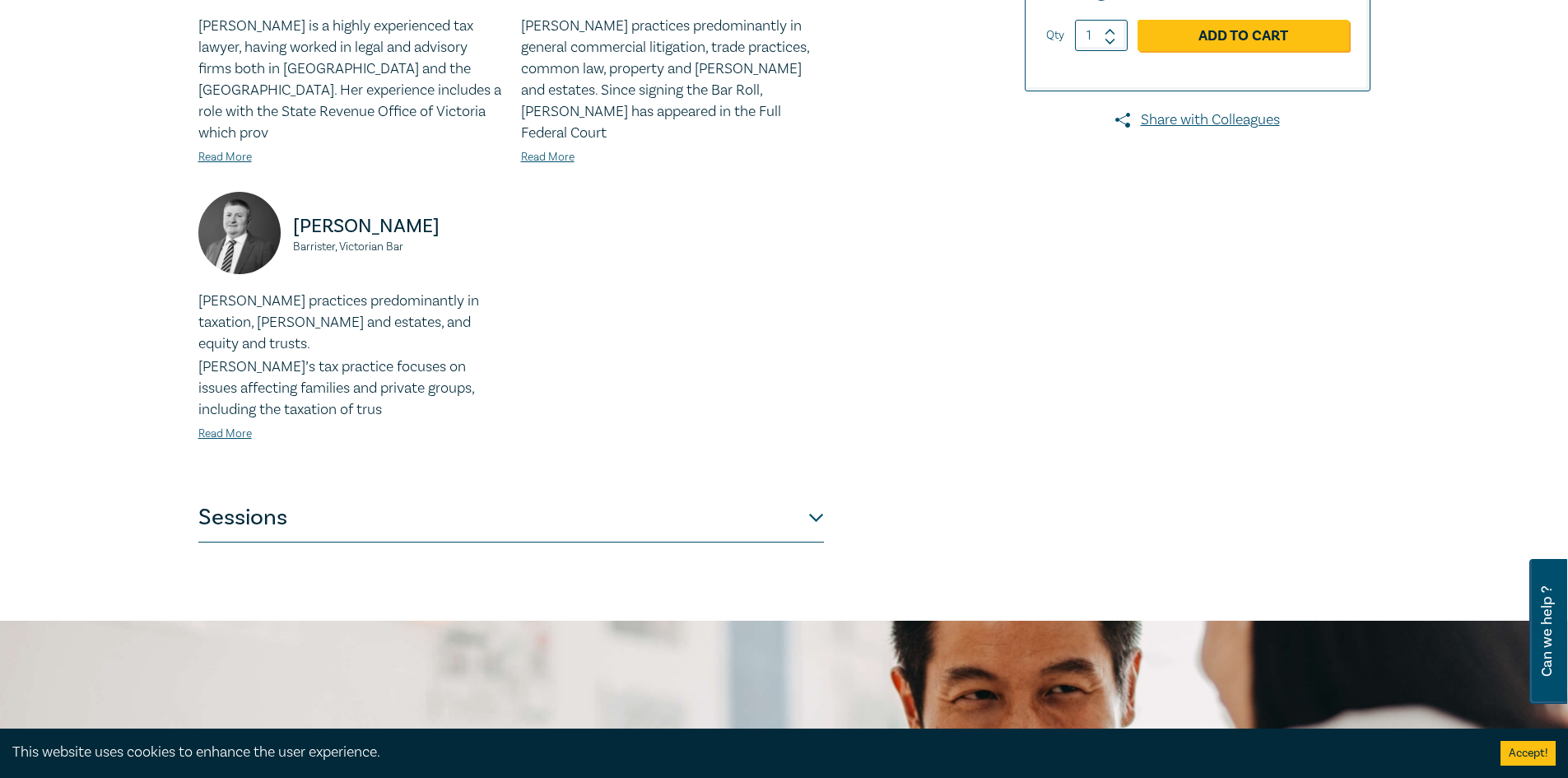
click at [287, 493] on button "Sessions" at bounding box center [511, 517] width 626 height 49
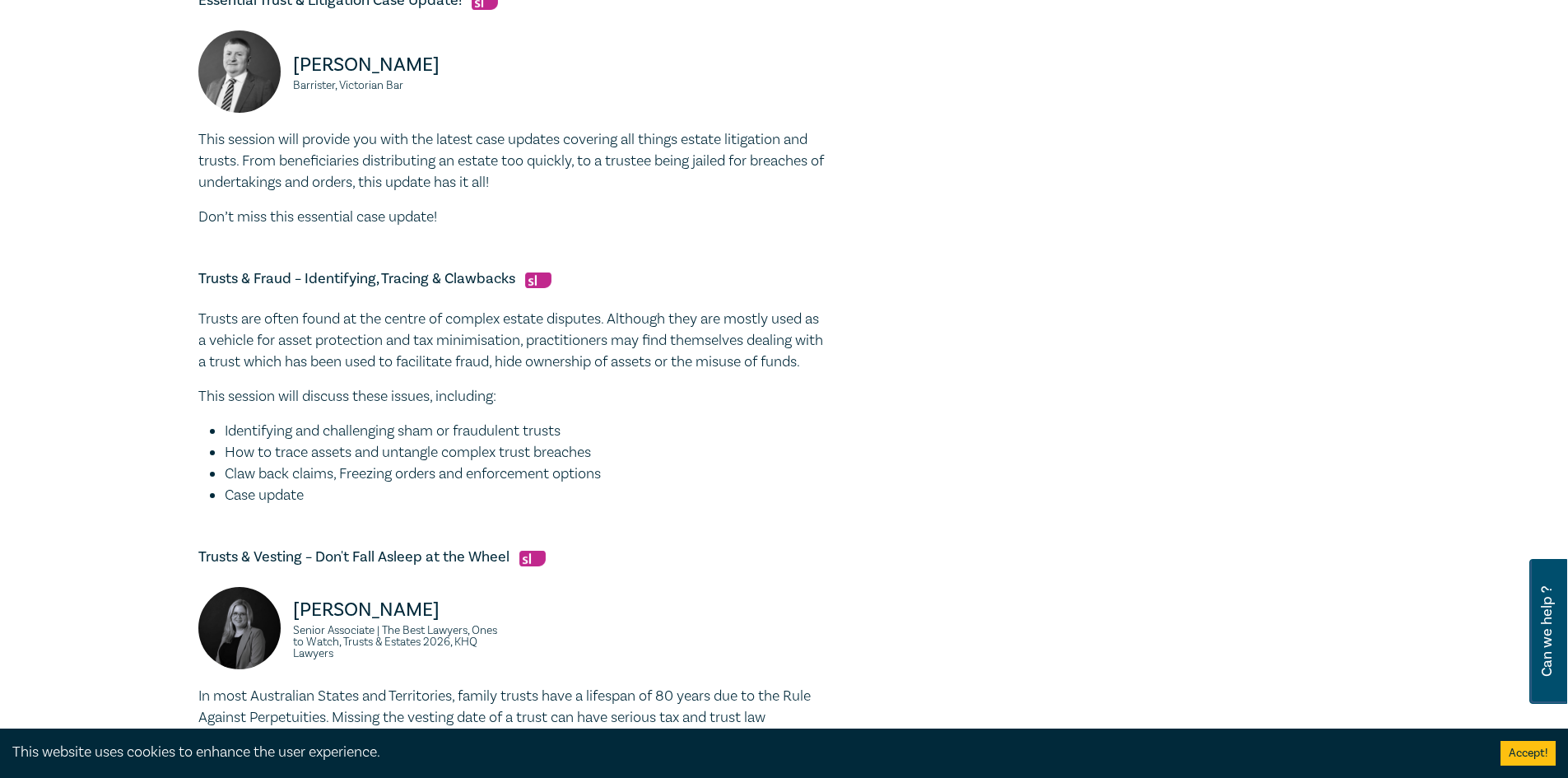
scroll to position [1482, 0]
